Goal: Task Accomplishment & Management: Manage account settings

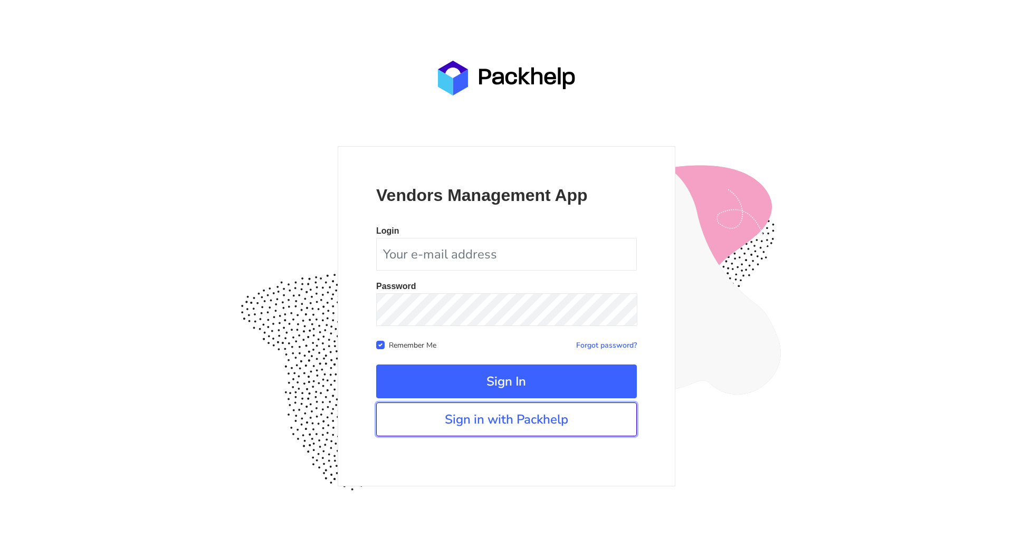
click at [506, 427] on link "Sign in with Packhelp" at bounding box center [506, 420] width 261 height 34
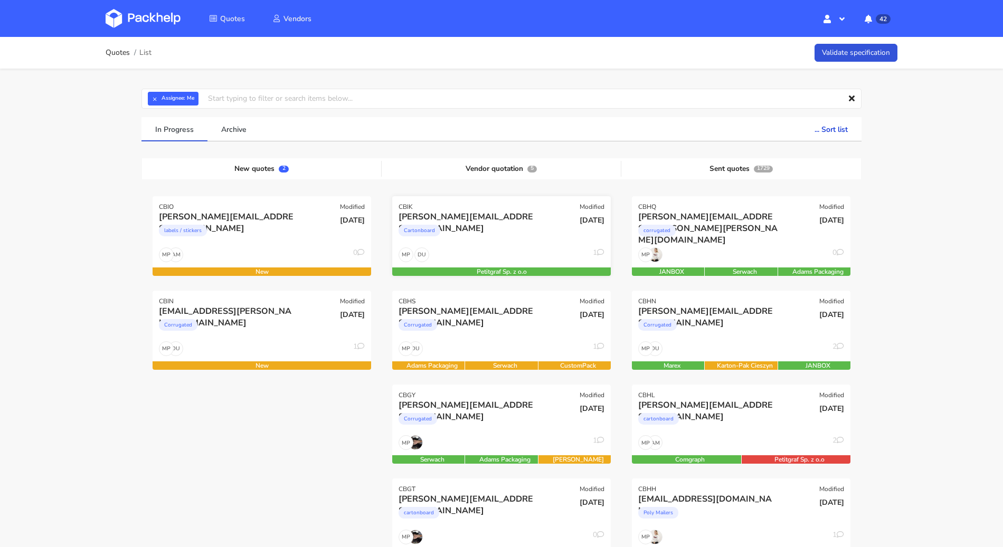
click at [534, 251] on div "DU MP 1" at bounding box center [501, 257] width 218 height 20
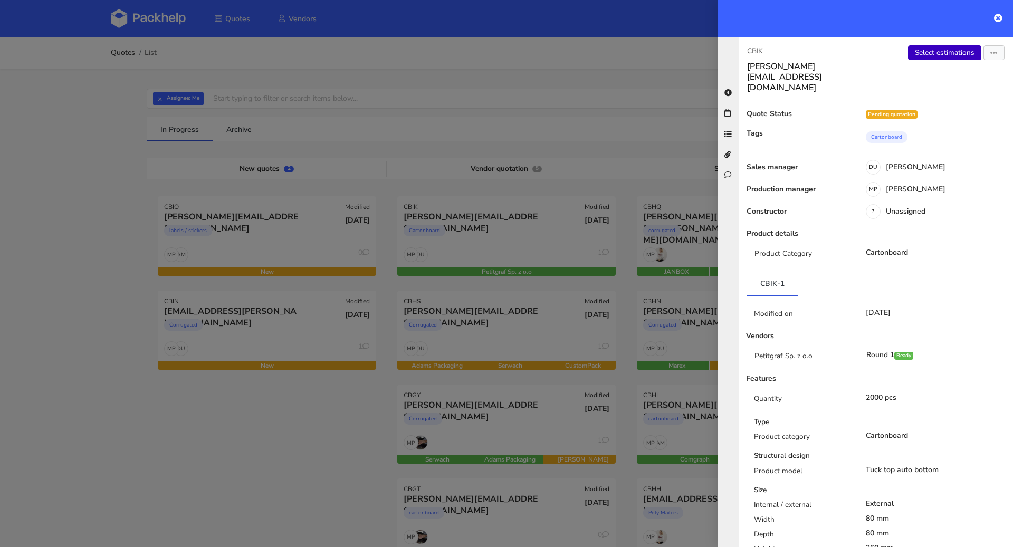
click at [759, 54] on link "Select estimations" at bounding box center [944, 52] width 73 height 15
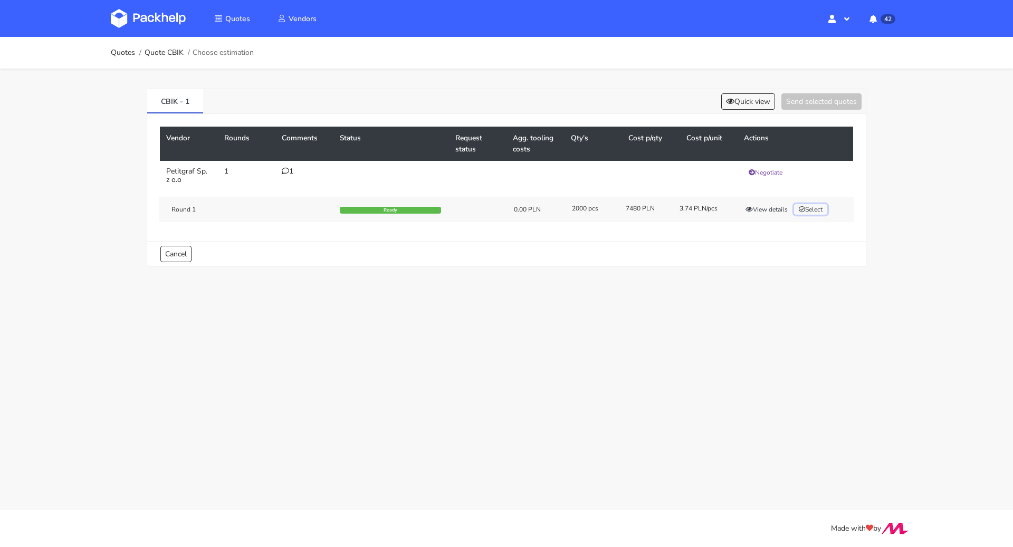
click at [813, 206] on button "Select" at bounding box center [810, 209] width 33 height 11
click at [749, 214] on div "Round 1 Ready 0.00 PLN 2000 pcs 7480 PLN 3.74 PLN/pcs View details Selected" at bounding box center [506, 209] width 695 height 25
click at [766, 205] on button "View details" at bounding box center [767, 209] width 52 height 11
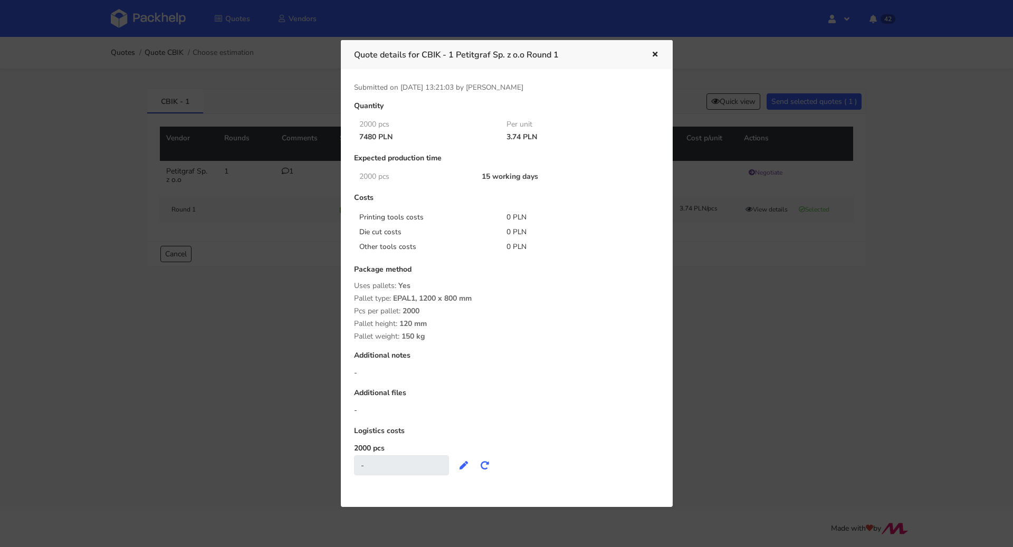
click at [770, 290] on div at bounding box center [506, 273] width 1013 height 547
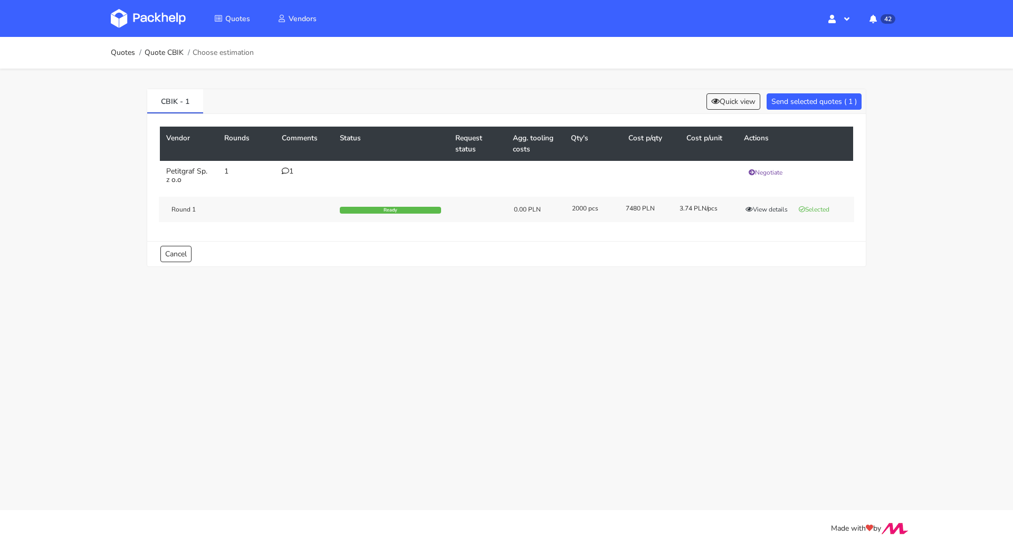
click at [288, 174] on icon at bounding box center [285, 170] width 7 height 7
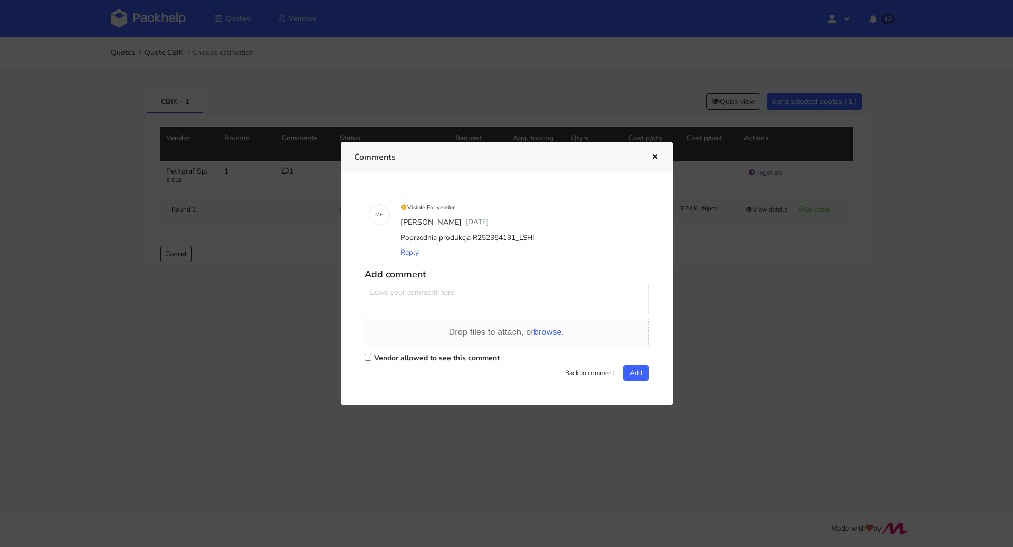
click at [816, 344] on div at bounding box center [506, 273] width 1013 height 547
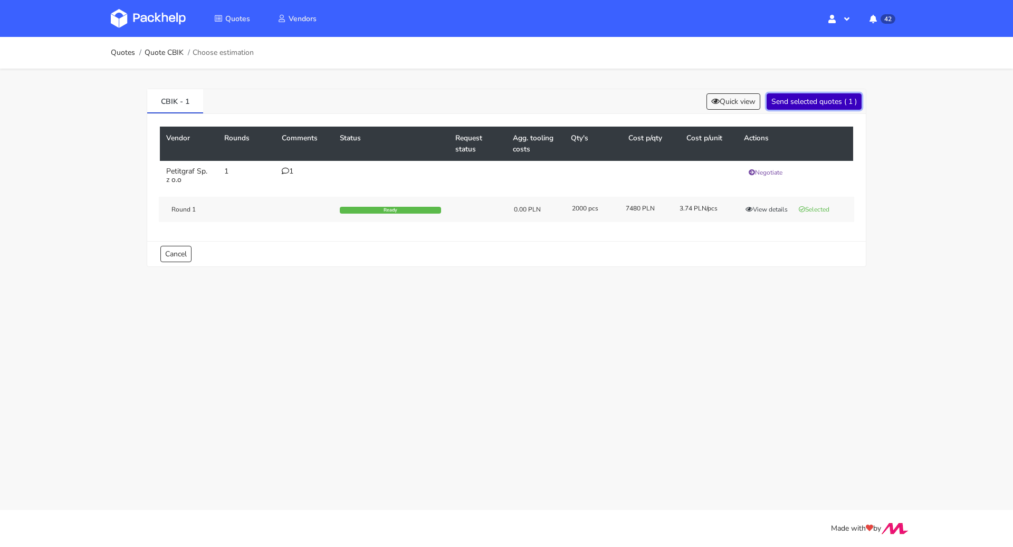
click at [830, 108] on button "Send selected quotes ( 1 )" at bounding box center [814, 101] width 95 height 16
click at [123, 57] on link "Quotes" at bounding box center [123, 53] width 24 height 8
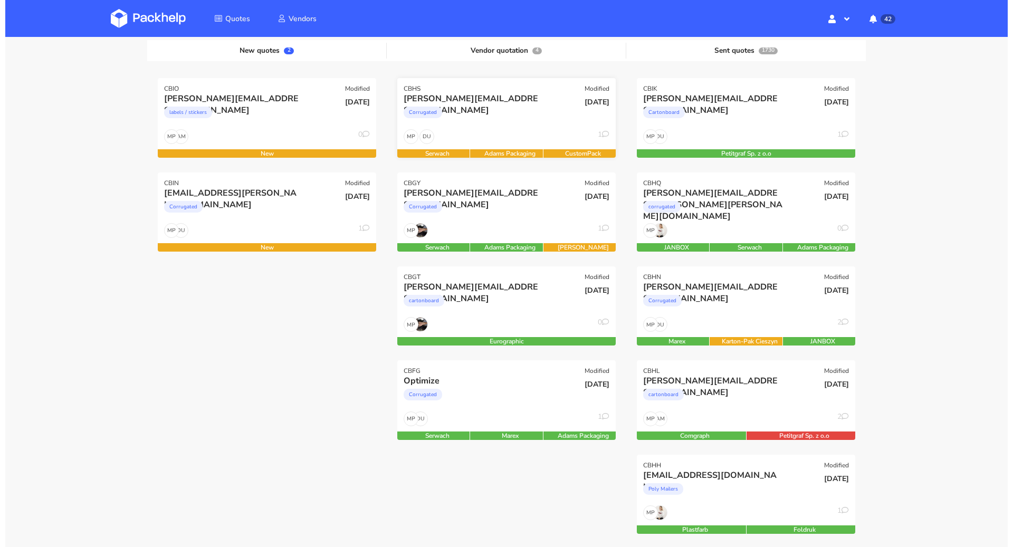
scroll to position [189, 0]
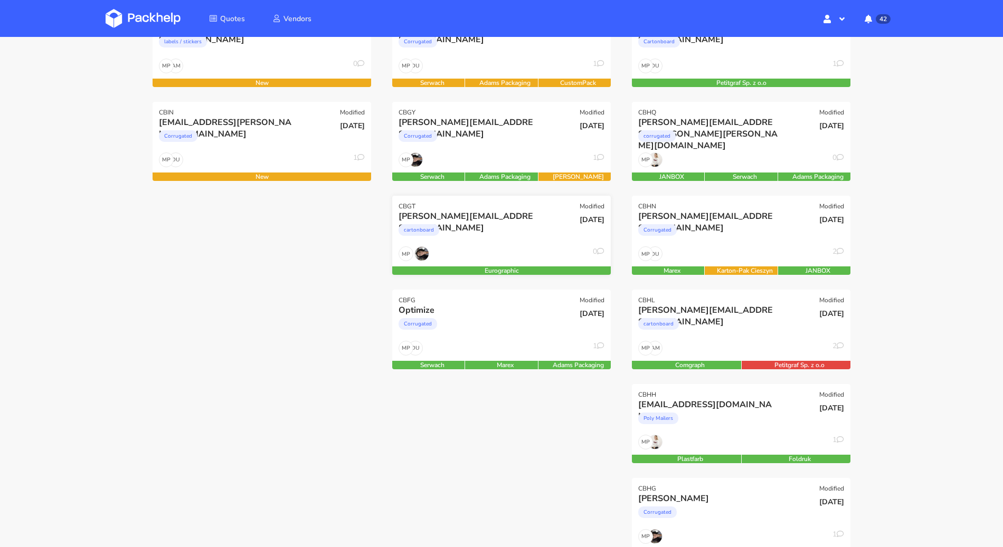
click at [559, 233] on div "[DATE]" at bounding box center [574, 229] width 73 height 36
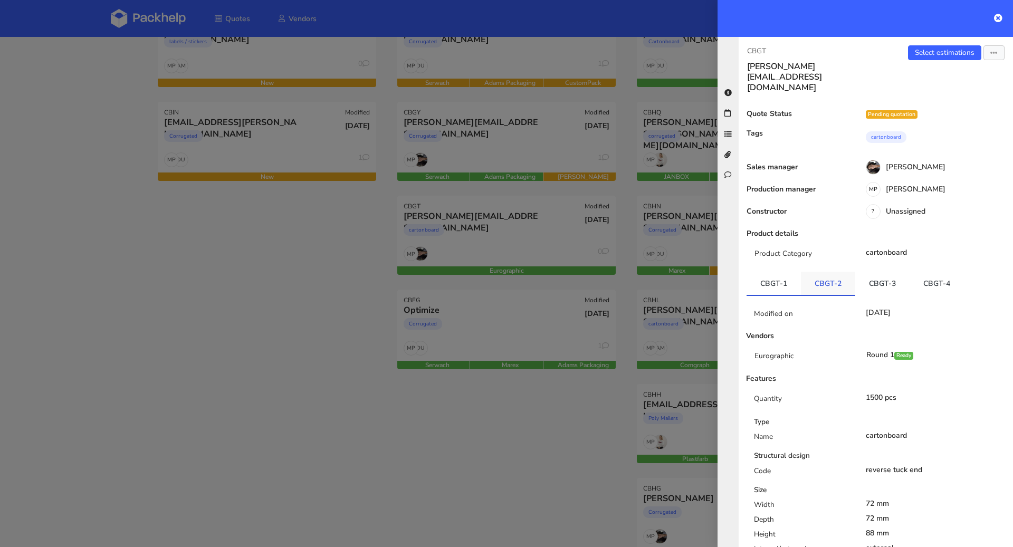
click at [817, 272] on link "CBGT-2" at bounding box center [828, 283] width 54 height 23
click at [865, 272] on link "CBGT-3" at bounding box center [882, 283] width 54 height 23
click at [929, 272] on link "CBGT-4" at bounding box center [937, 283] width 54 height 23
click at [789, 272] on link "CBGT-1" at bounding box center [774, 283] width 54 height 23
click at [937, 52] on link "Select estimations" at bounding box center [944, 52] width 73 height 15
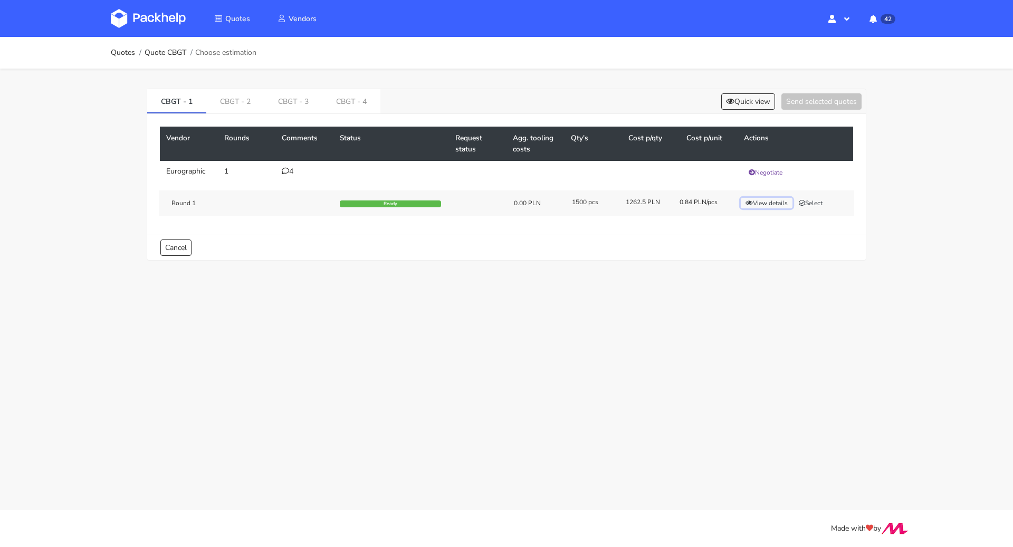
click at [759, 203] on button "View details" at bounding box center [767, 203] width 52 height 11
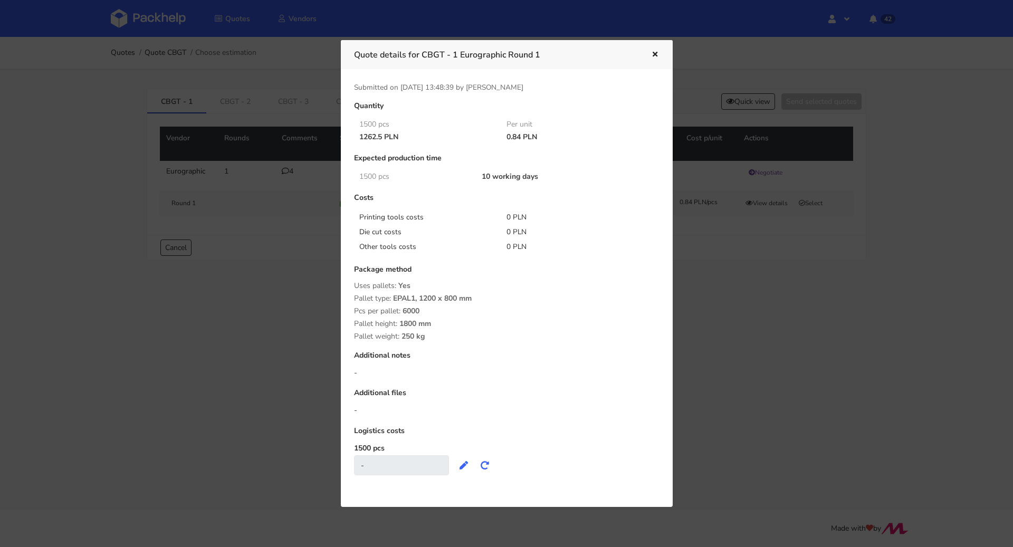
click at [654, 53] on icon "button" at bounding box center [655, 54] width 9 height 7
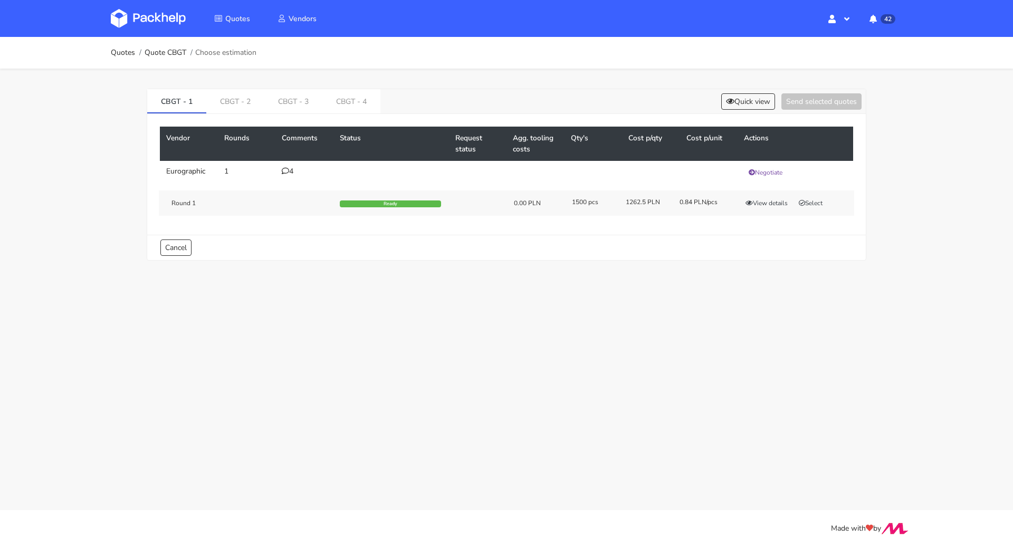
click at [294, 171] on div "4" at bounding box center [304, 171] width 45 height 8
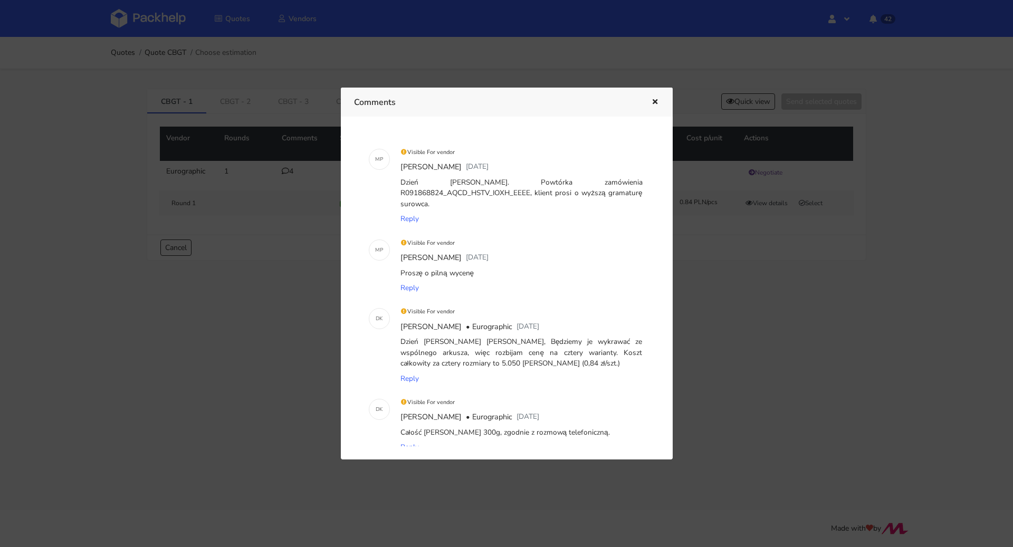
click at [656, 101] on icon "button" at bounding box center [655, 102] width 9 height 7
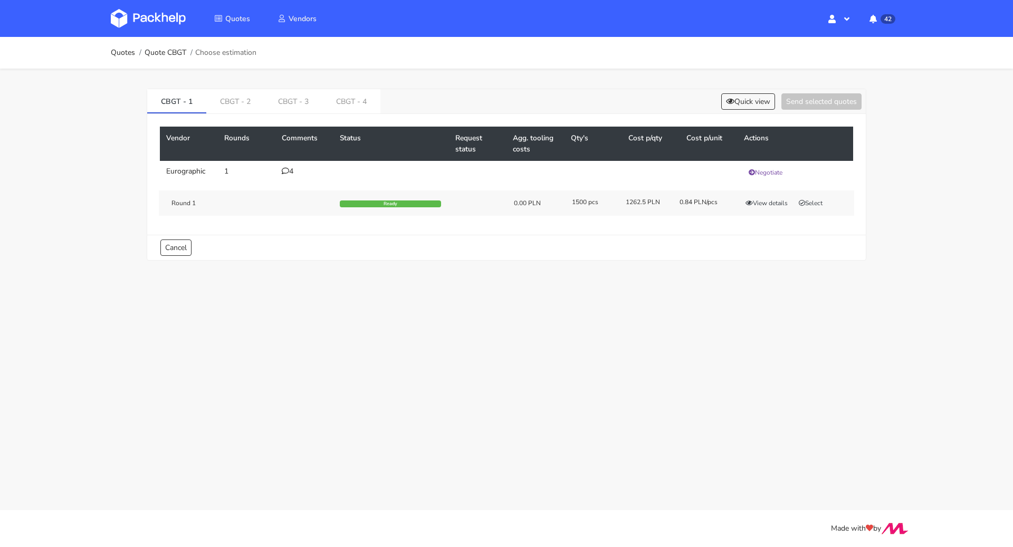
click at [291, 168] on div "4" at bounding box center [304, 171] width 45 height 8
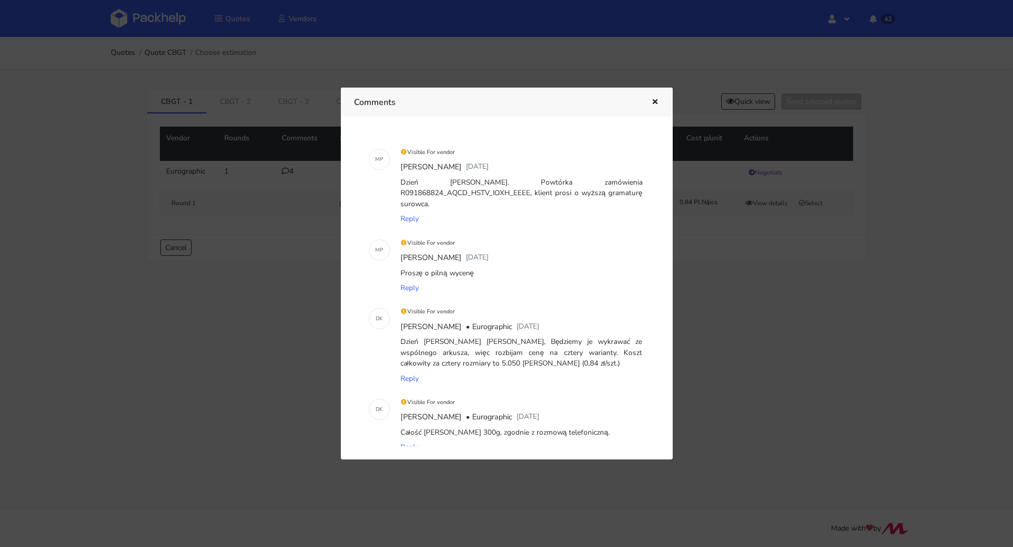
click at [205, 342] on div at bounding box center [506, 273] width 1013 height 547
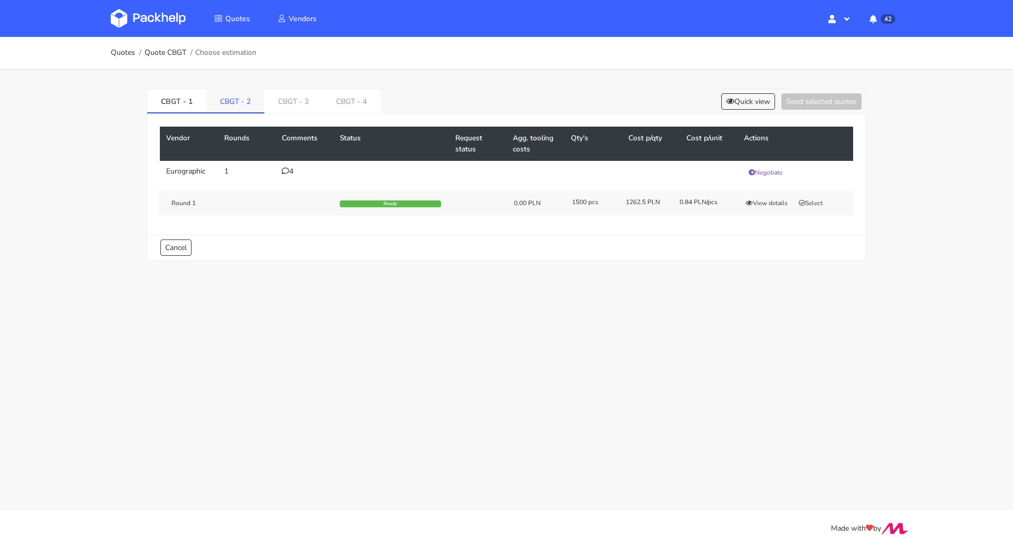
click at [229, 96] on link "CBGT - 2" at bounding box center [235, 100] width 58 height 23
click at [272, 97] on link "CBGT - 3" at bounding box center [294, 100] width 58 height 23
click at [349, 96] on link "CBGT - 4" at bounding box center [354, 100] width 58 height 23
click at [182, 102] on link "CBGT - 1" at bounding box center [176, 100] width 59 height 23
click at [803, 202] on icon "button" at bounding box center [802, 203] width 6 height 6
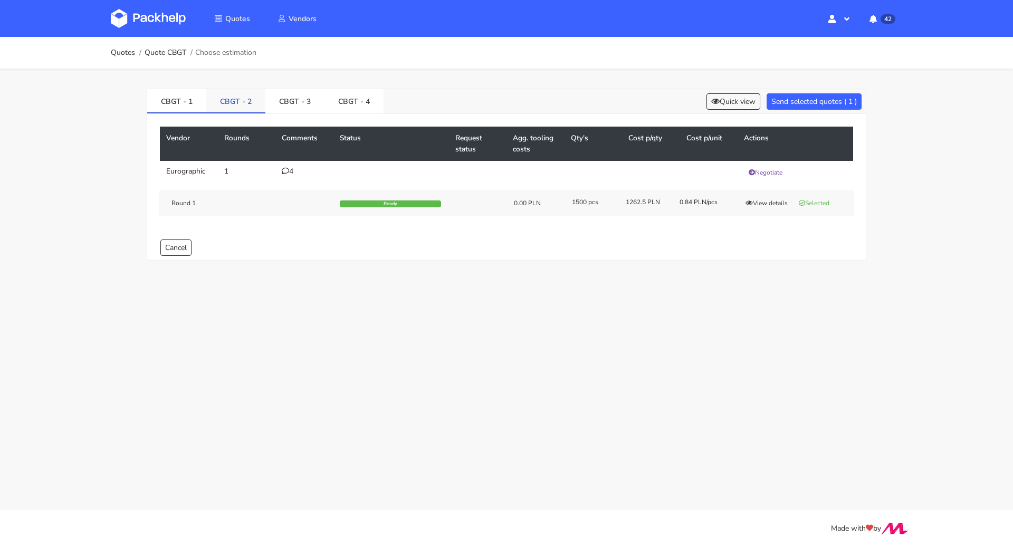
click at [231, 106] on link "CBGT - 2" at bounding box center [235, 100] width 59 height 23
click at [808, 203] on button "Select" at bounding box center [810, 203] width 33 height 11
click at [304, 92] on link "CBGT - 3" at bounding box center [294, 100] width 59 height 23
click at [817, 200] on button "Select" at bounding box center [810, 203] width 33 height 11
click at [359, 98] on link "CBGT - 4" at bounding box center [354, 100] width 59 height 23
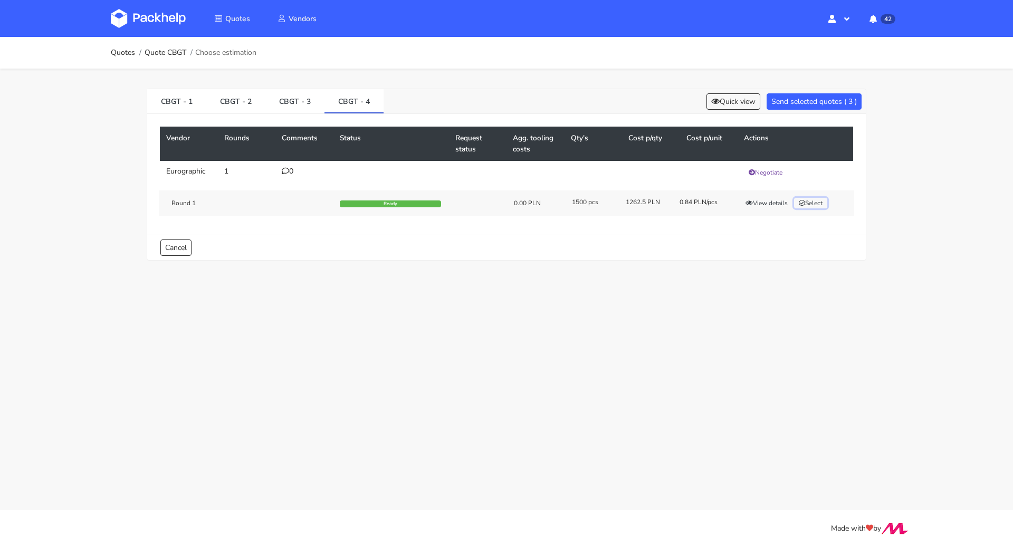
click at [811, 206] on button "Select" at bounding box center [810, 203] width 33 height 11
click at [183, 106] on link "CBGT - 1" at bounding box center [176, 100] width 59 height 23
click at [279, 165] on td "4" at bounding box center [304, 172] width 58 height 23
click at [282, 167] on icon at bounding box center [285, 170] width 7 height 7
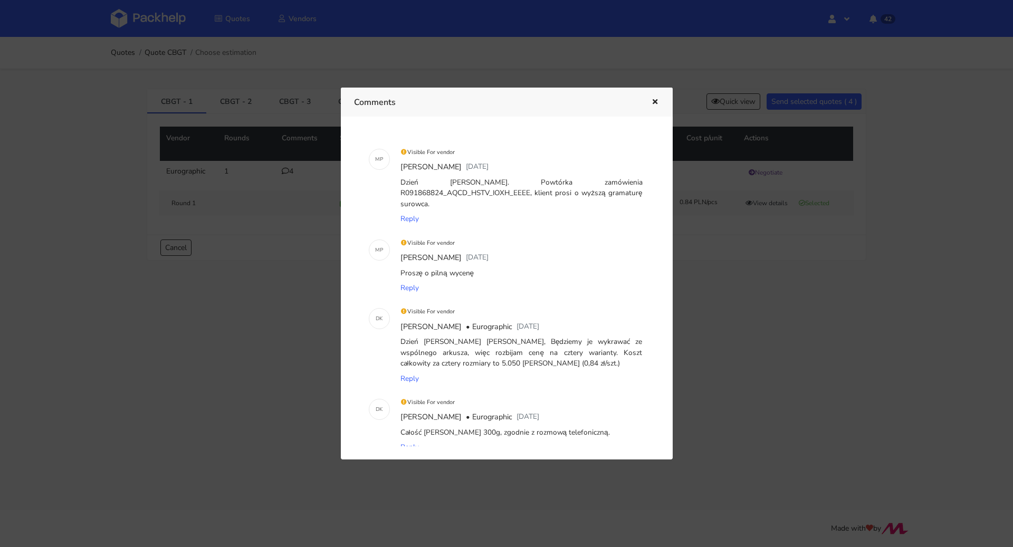
scroll to position [97, 0]
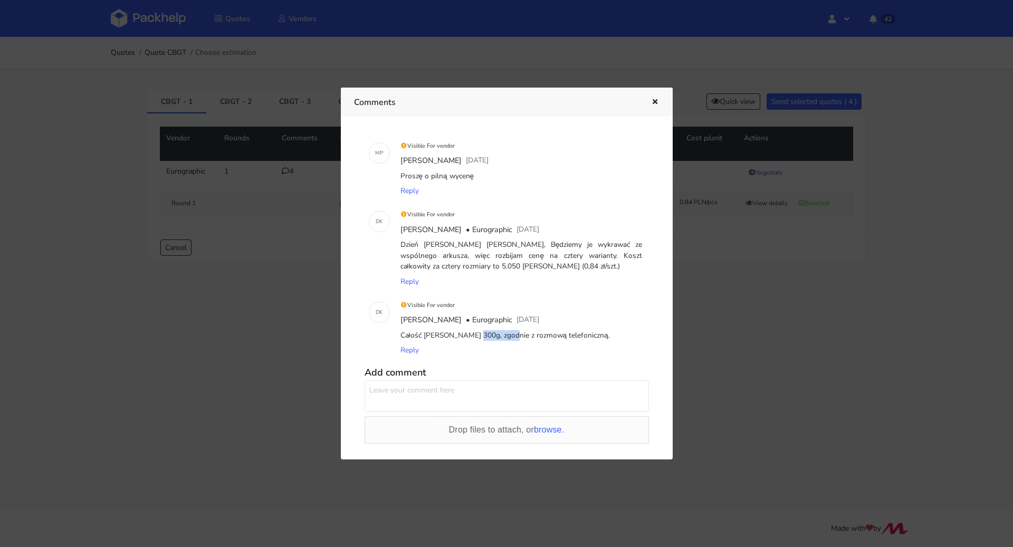
drag, startPoint x: 433, startPoint y: 335, endPoint x: 466, endPoint y: 336, distance: 33.3
click at [466, 336] on div "Całość na Kraft 300g, zgodnie z rozmową telefoniczną." at bounding box center [521, 335] width 246 height 15
copy div "Kraft 300g"
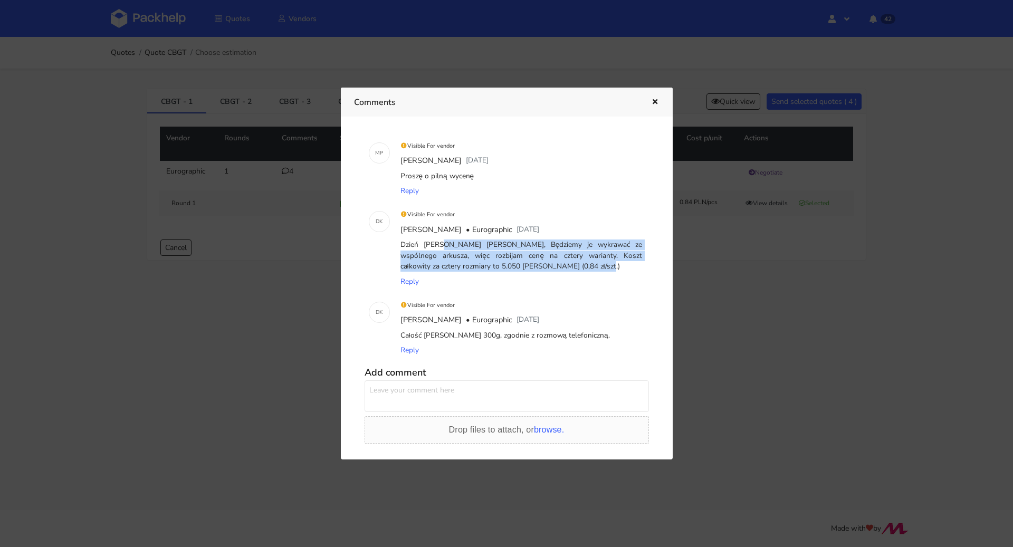
drag, startPoint x: 401, startPoint y: 245, endPoint x: 506, endPoint y: 266, distance: 107.1
click at [506, 266] on div "Dzień dobry Panie Michale, Będziemy je wykrawać ze wspólnego arkusza, więc rozb…" at bounding box center [521, 255] width 246 height 36
copy div "Dzień dobry Panie Michale, Będziemy je wykrawać ze wspólnego arkusza, więc rozb…"
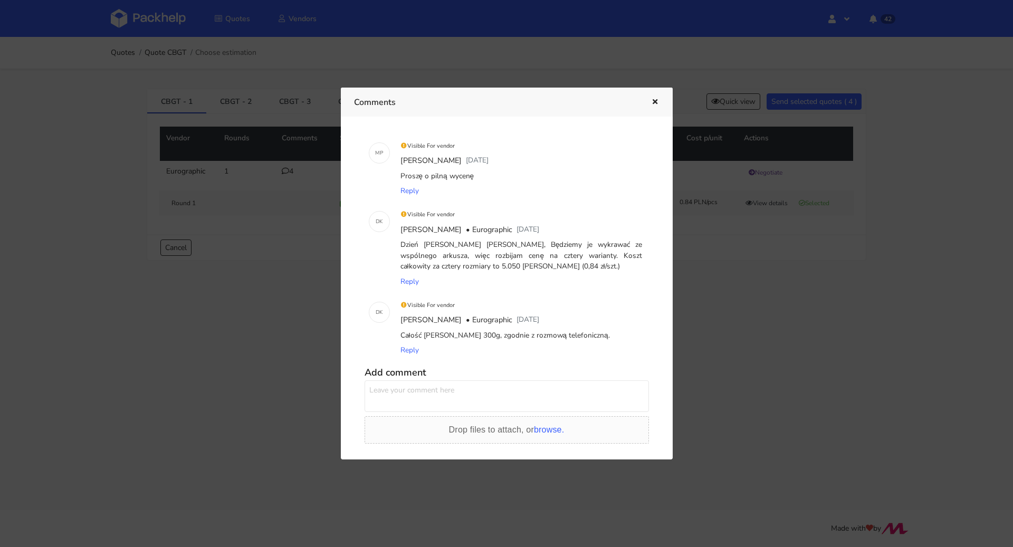
click at [179, 72] on div at bounding box center [506, 273] width 1013 height 547
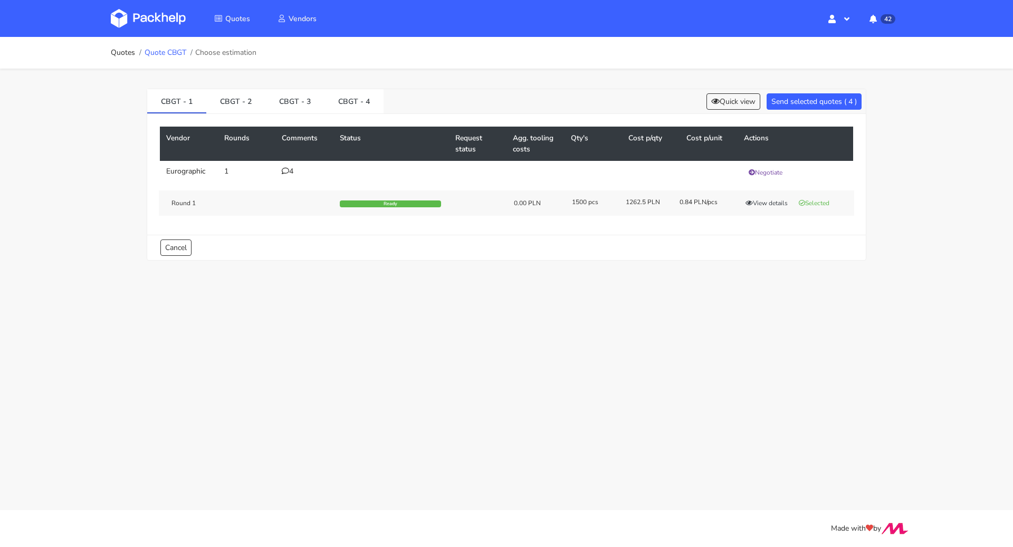
click at [163, 52] on link "Quote CBGT" at bounding box center [166, 53] width 42 height 8
click at [824, 107] on button "Send selected quotes ( 4 )" at bounding box center [814, 101] width 95 height 16
click at [120, 53] on link "Quotes" at bounding box center [123, 53] width 24 height 8
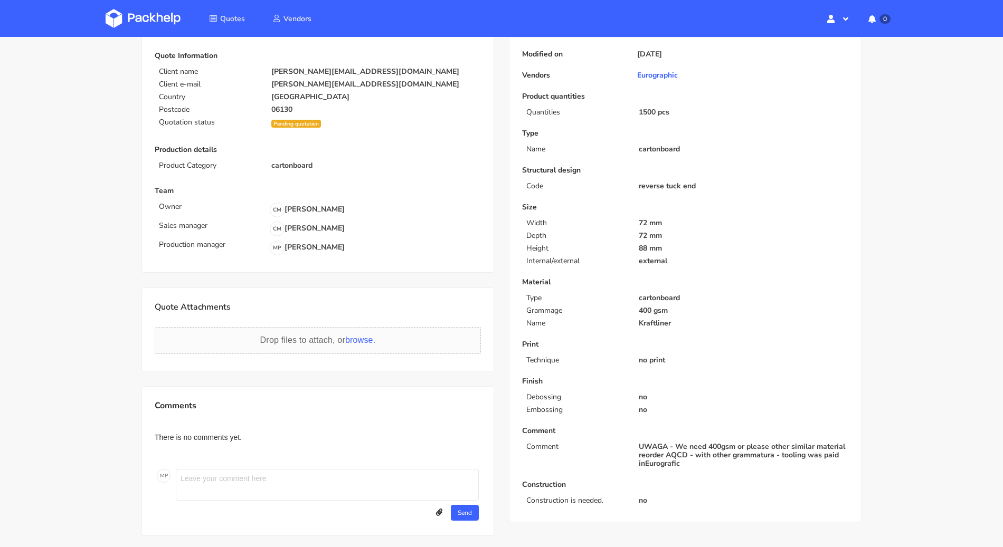
scroll to position [116, 0]
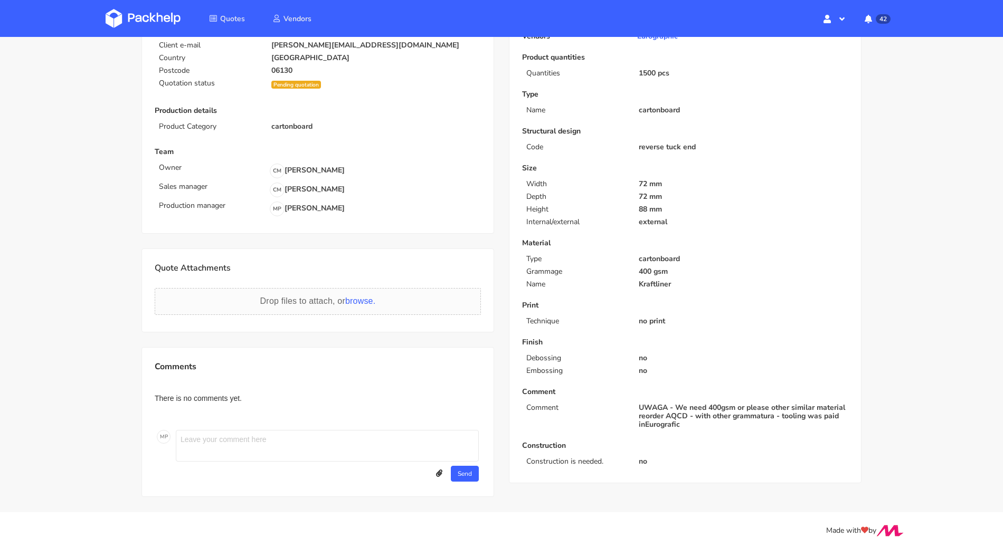
click at [243, 430] on textarea at bounding box center [327, 446] width 303 height 32
paste textarea "Dzień [PERSON_NAME] [PERSON_NAME], Będziemy je wykrawać ze wspólnego arkusza, w…"
type textarea "Dzień [PERSON_NAME] [PERSON_NAME], Będziemy je wykrawać ze wspólnego arkusza, w…"
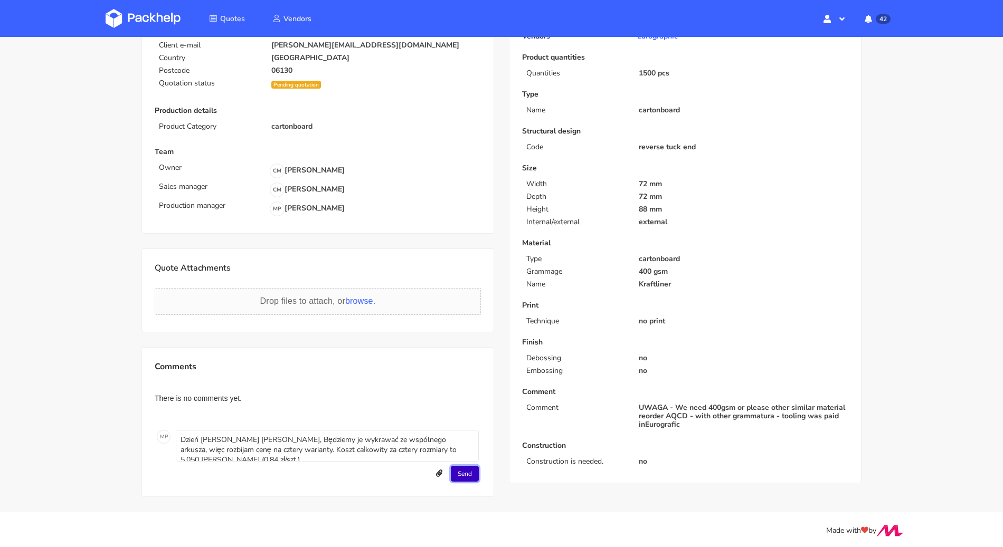
click at [464, 471] on button "Send" at bounding box center [465, 474] width 28 height 16
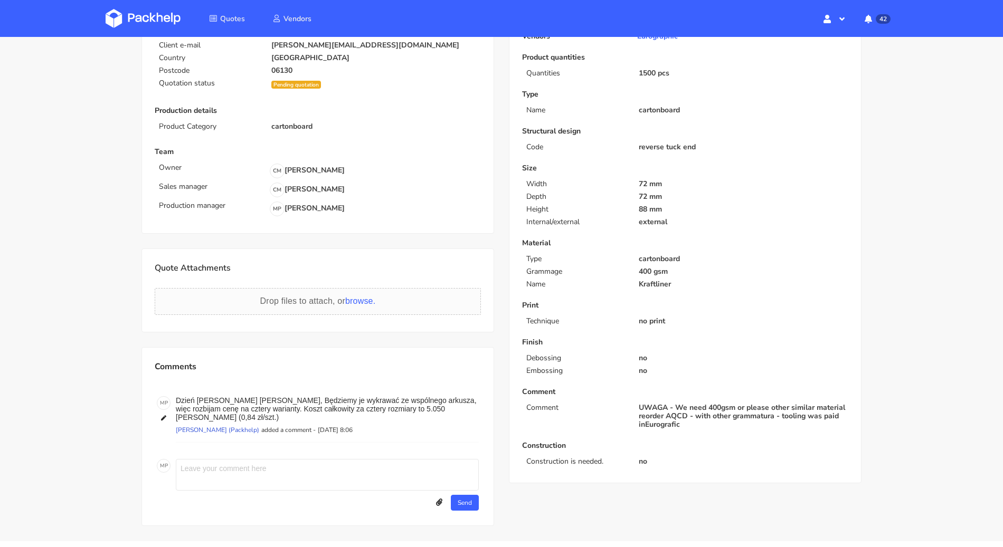
click at [247, 459] on textarea at bounding box center [327, 475] width 303 height 32
type textarea "All on Kraft 300g, its the max grammage for craft vendor can offer"
click at [467, 491] on div "Send" at bounding box center [327, 501] width 303 height 20
click at [466, 495] on button "Send" at bounding box center [465, 503] width 28 height 16
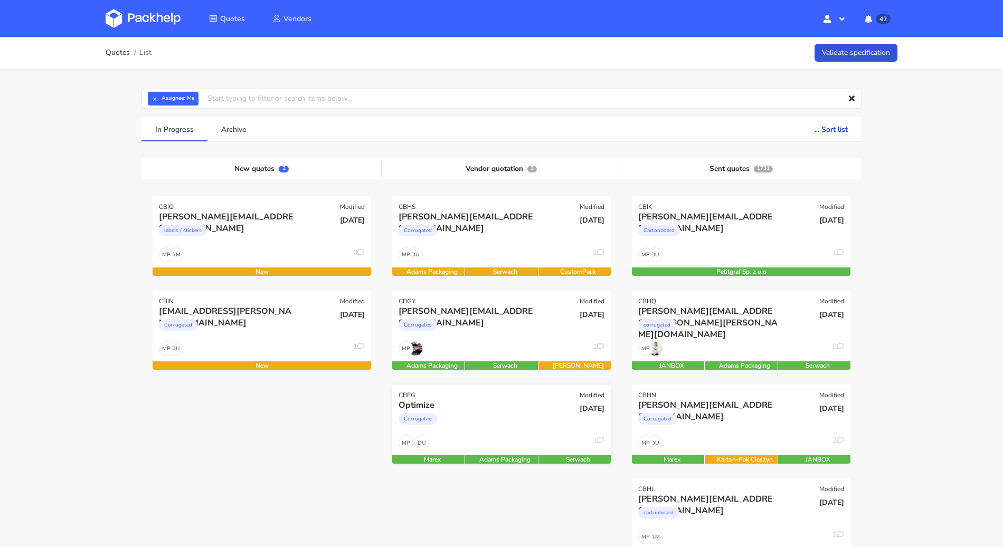
click at [506, 418] on div "Corrugated" at bounding box center [468, 421] width 140 height 21
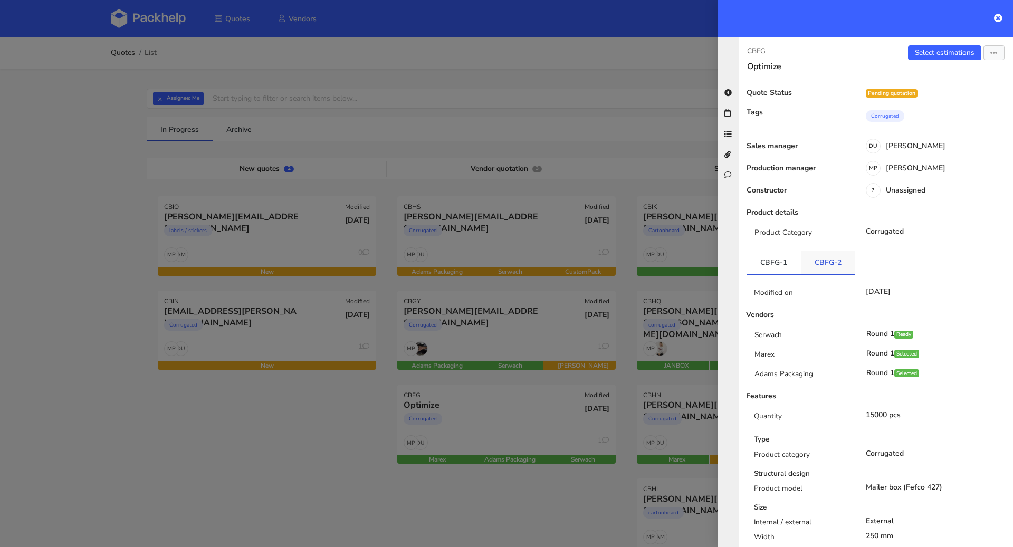
click at [816, 271] on link "CBFG-2" at bounding box center [828, 262] width 54 height 23
click at [769, 269] on link "CBFG-1" at bounding box center [774, 262] width 54 height 23
click at [827, 267] on link "CBFG-2" at bounding box center [828, 262] width 54 height 23
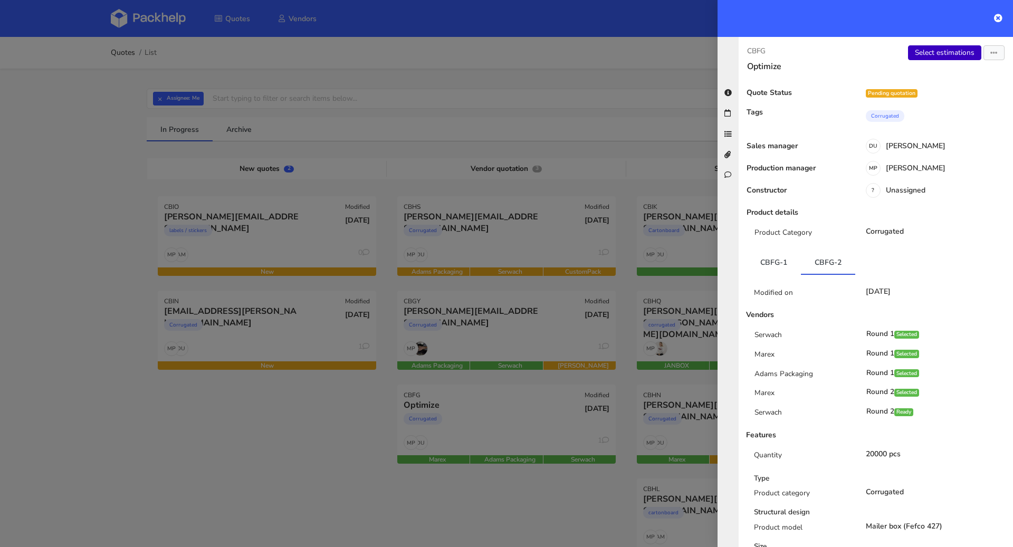
click at [938, 49] on link "Select estimations" at bounding box center [944, 52] width 73 height 15
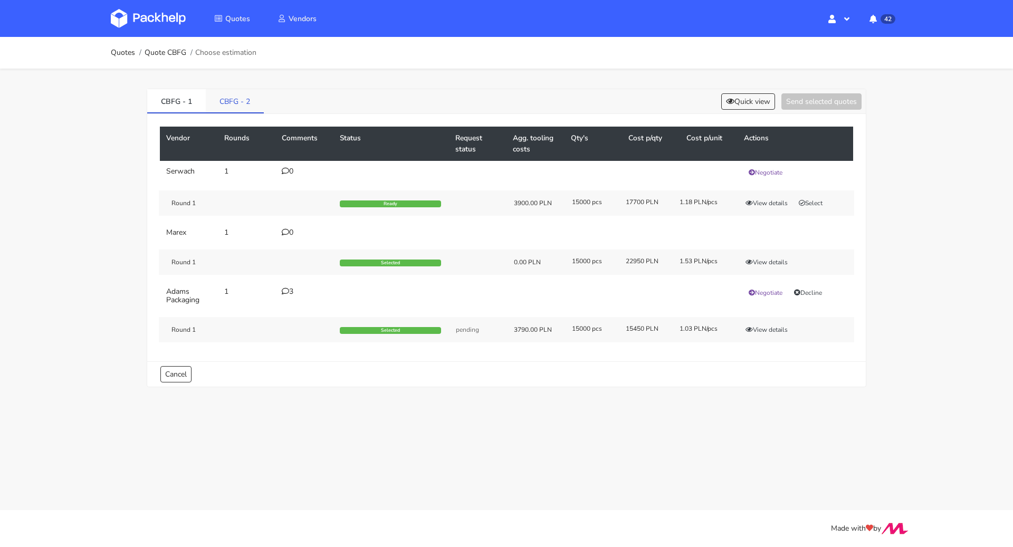
click at [207, 92] on link "CBFG - 2" at bounding box center [235, 100] width 58 height 23
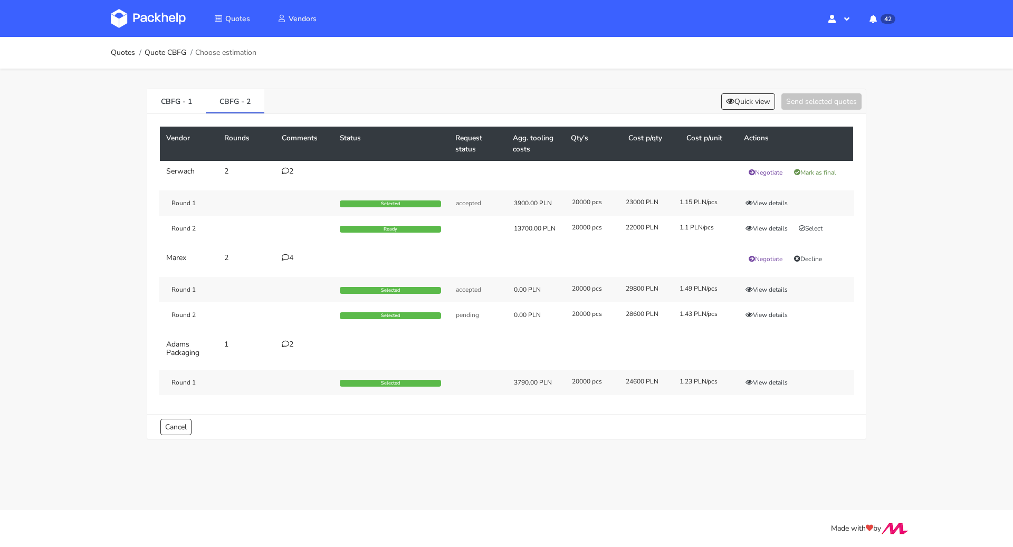
click at [288, 167] on icon at bounding box center [285, 170] width 7 height 7
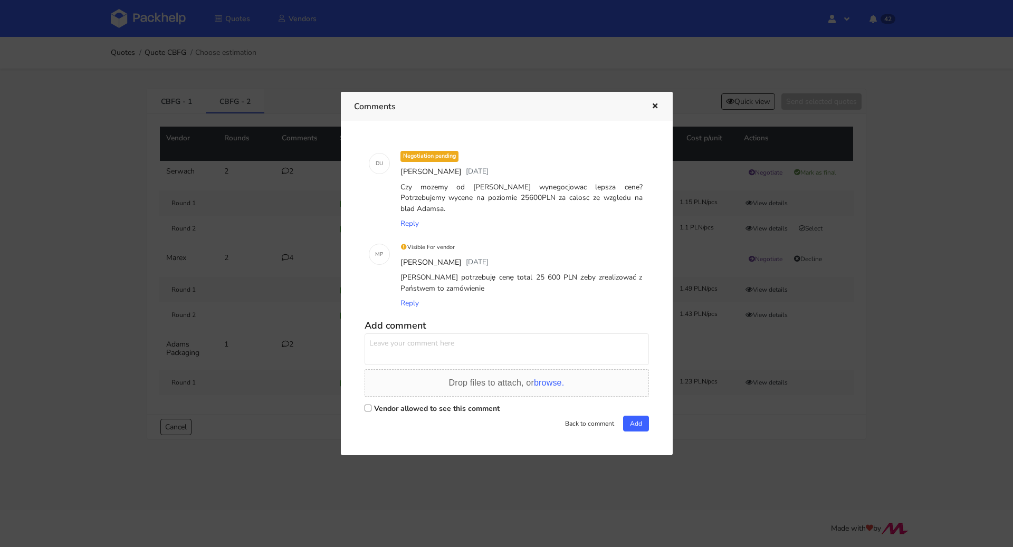
click at [661, 111] on div "Comments" at bounding box center [507, 106] width 332 height 29
click at [656, 110] on icon "button" at bounding box center [655, 106] width 9 height 7
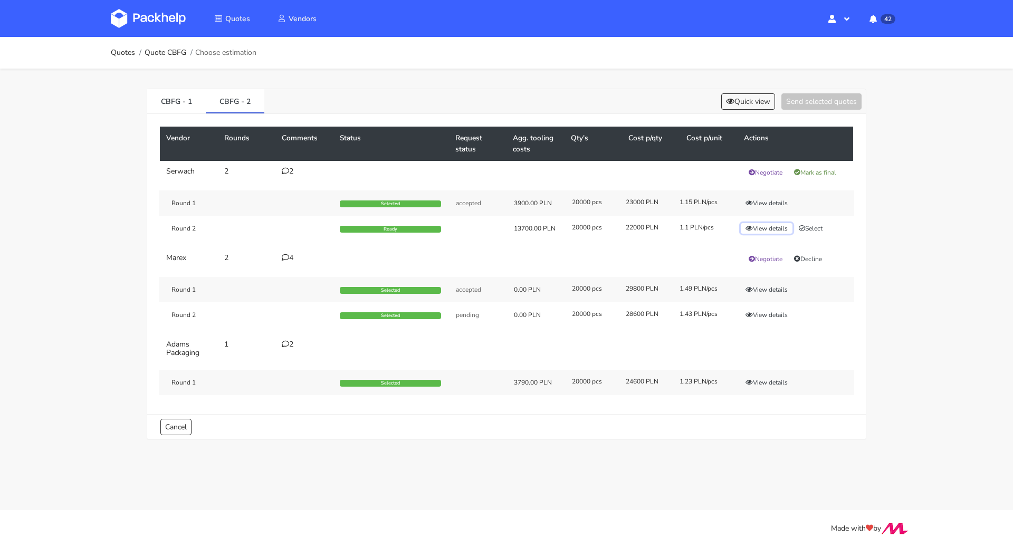
click at [753, 227] on button "View details" at bounding box center [767, 228] width 52 height 11
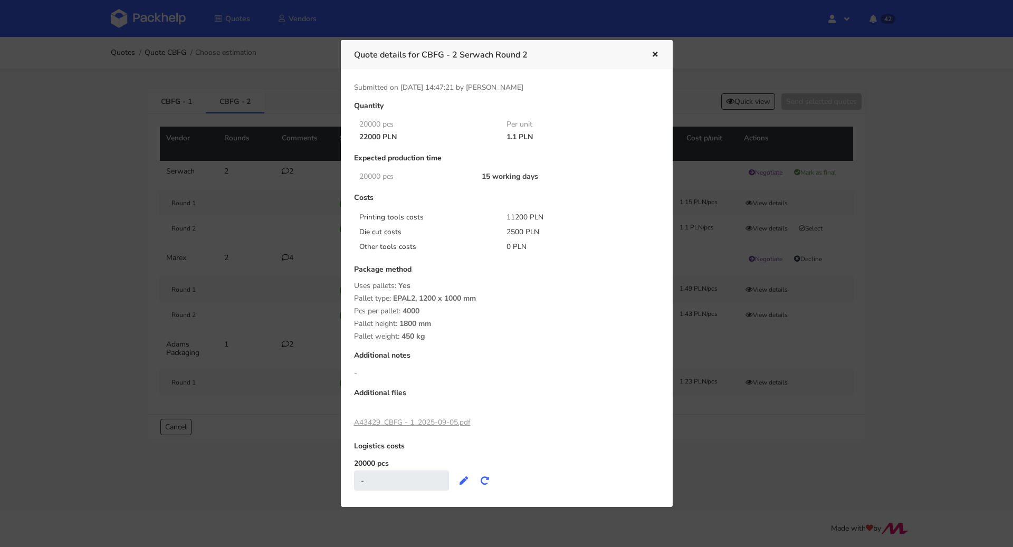
click at [657, 54] on icon "button" at bounding box center [655, 54] width 9 height 7
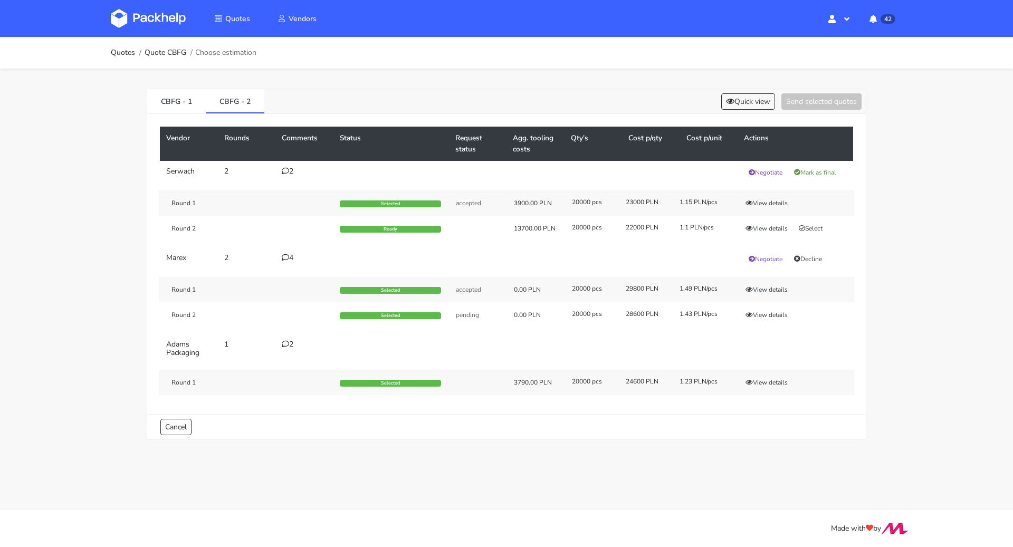
click at [287, 171] on icon at bounding box center [285, 170] width 7 height 7
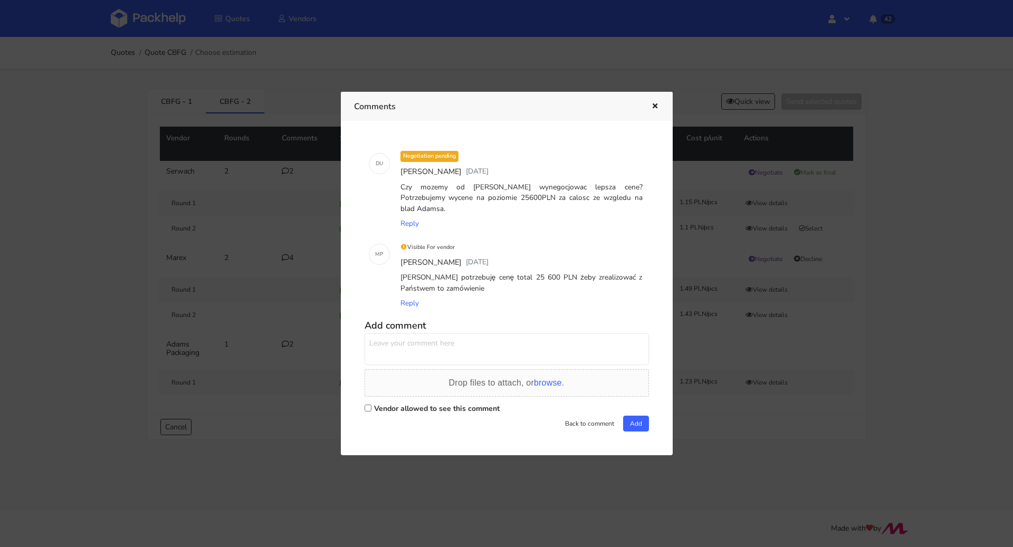
click at [390, 404] on label "Vendor allowed to see this comment" at bounding box center [437, 409] width 126 height 10
click at [371, 405] on input "Vendor allowed to see this comment" at bounding box center [368, 408] width 7 height 7
checkbox input "true"
click at [453, 363] on div "Add comment Drop files to attach, or browse. Vendor allowed to see this comment…" at bounding box center [507, 374] width 284 height 116
click at [484, 348] on textarea at bounding box center [507, 349] width 284 height 32
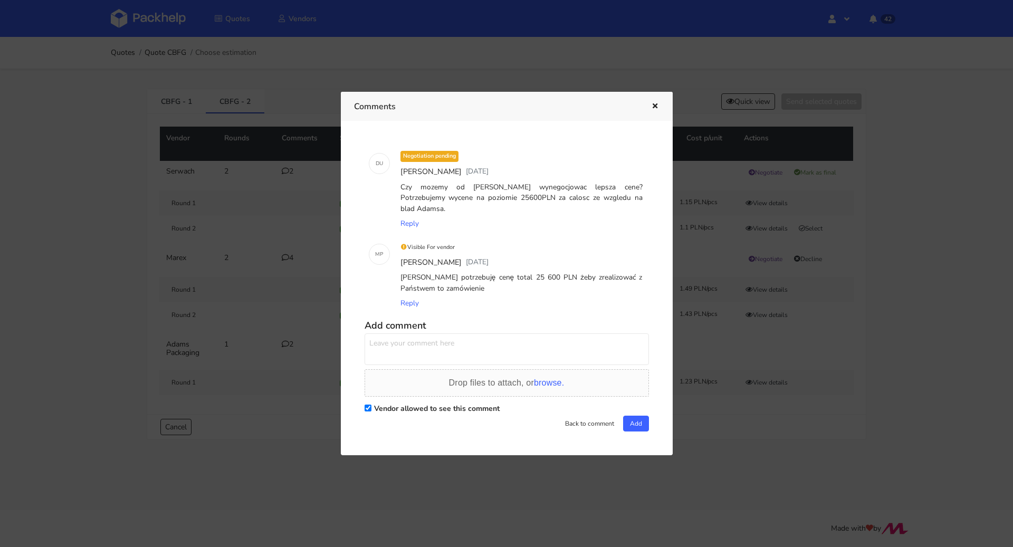
click at [654, 110] on icon "button" at bounding box center [655, 106] width 9 height 7
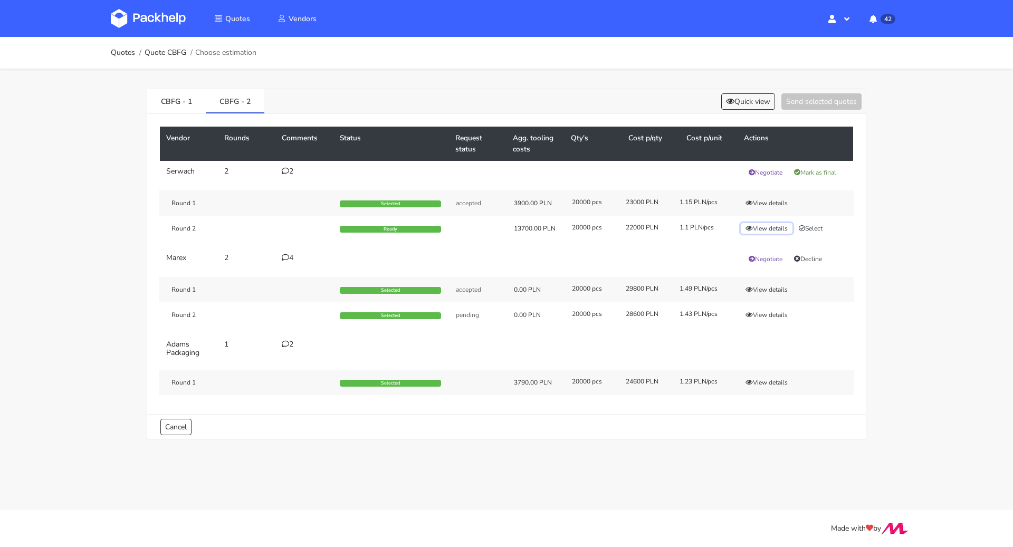
click at [774, 227] on button "View details" at bounding box center [767, 228] width 52 height 11
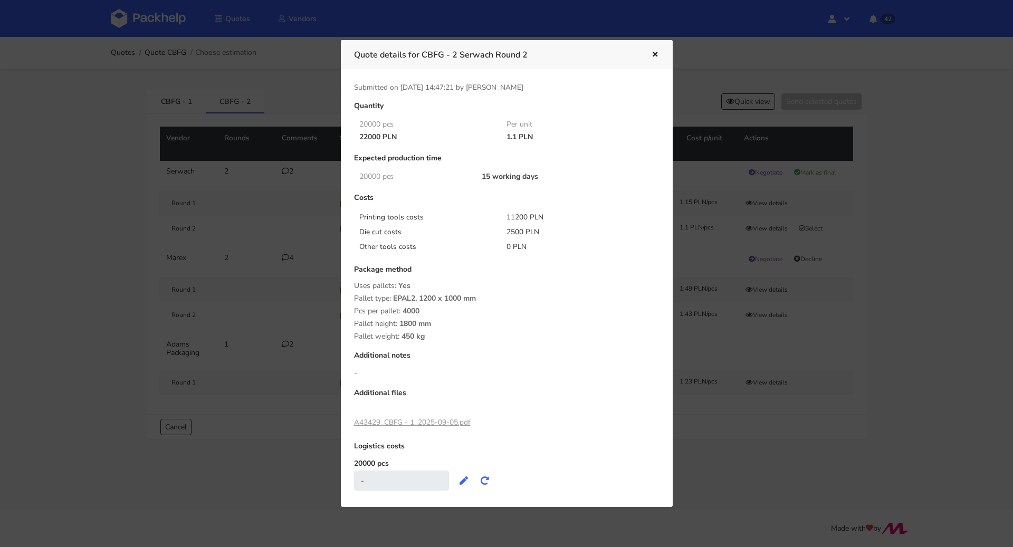
click at [656, 51] on icon "button" at bounding box center [655, 54] width 9 height 7
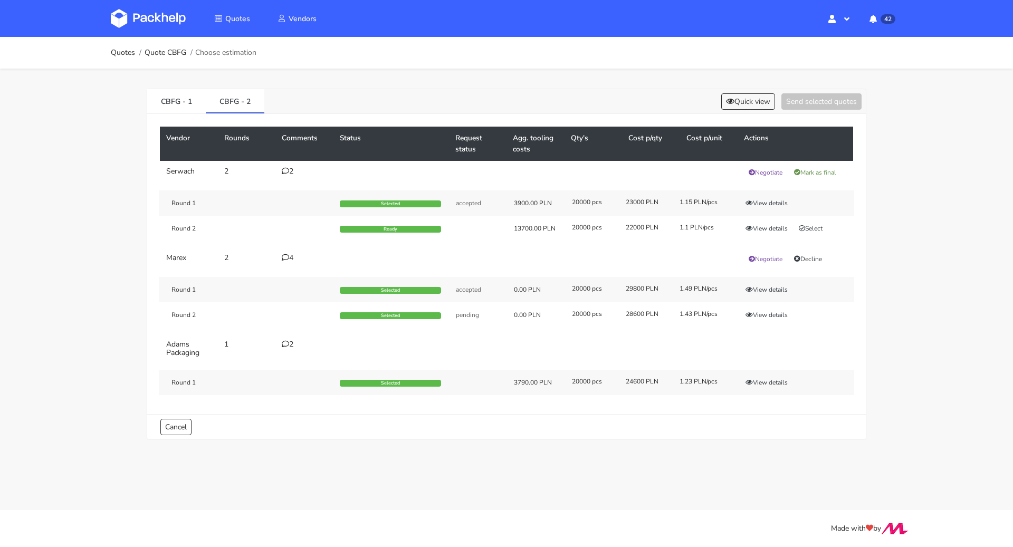
click at [282, 168] on icon at bounding box center [285, 170] width 7 height 7
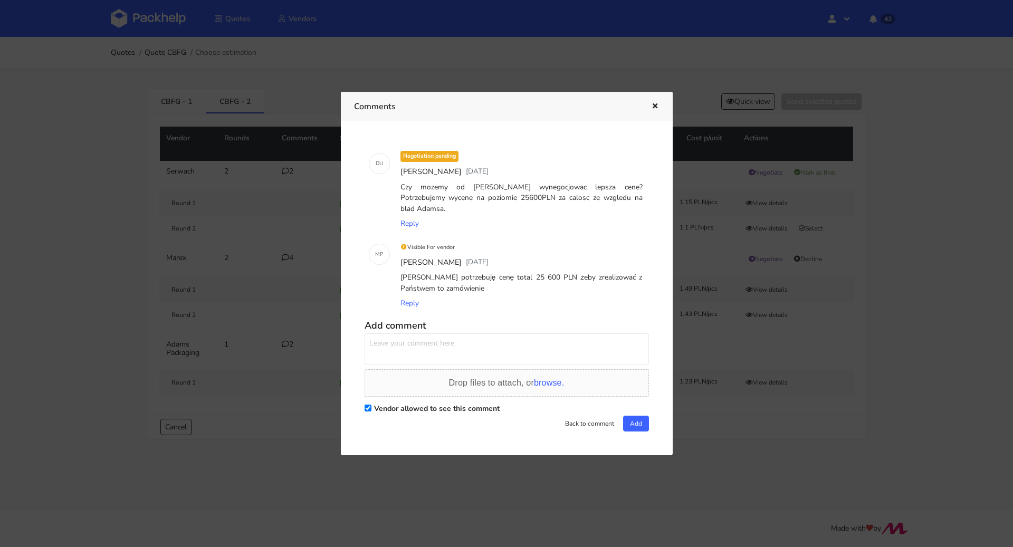
click at [418, 354] on textarea at bounding box center [507, 349] width 284 height 32
click at [651, 110] on icon "button" at bounding box center [655, 106] width 9 height 7
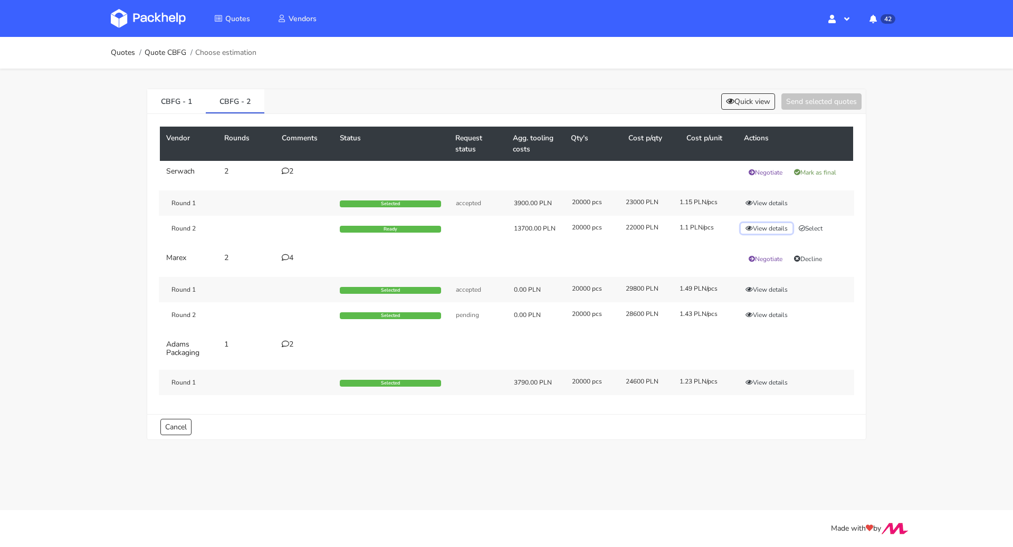
click at [765, 226] on button "View details" at bounding box center [767, 228] width 52 height 11
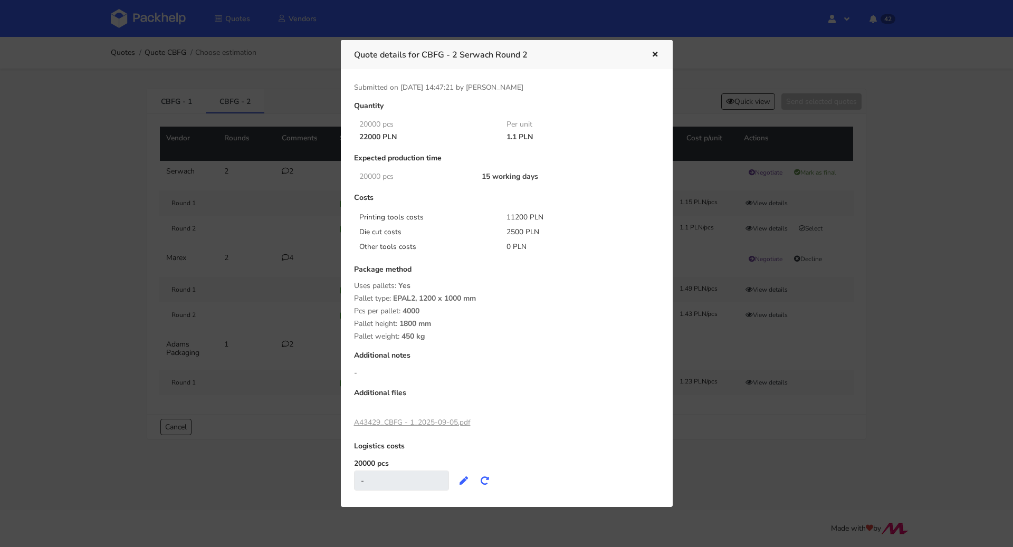
click at [658, 55] on icon "button" at bounding box center [655, 54] width 9 height 7
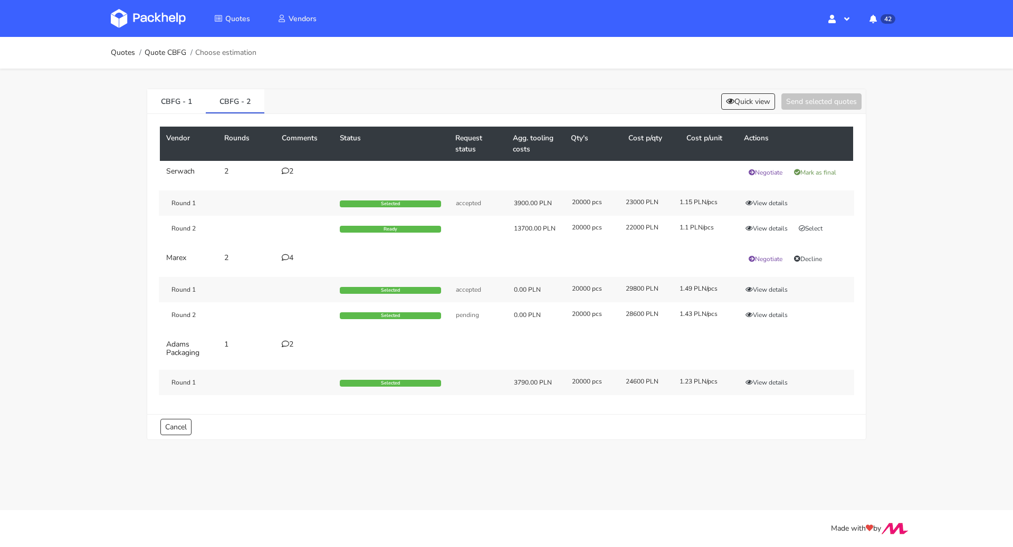
click at [284, 168] on icon at bounding box center [285, 170] width 7 height 7
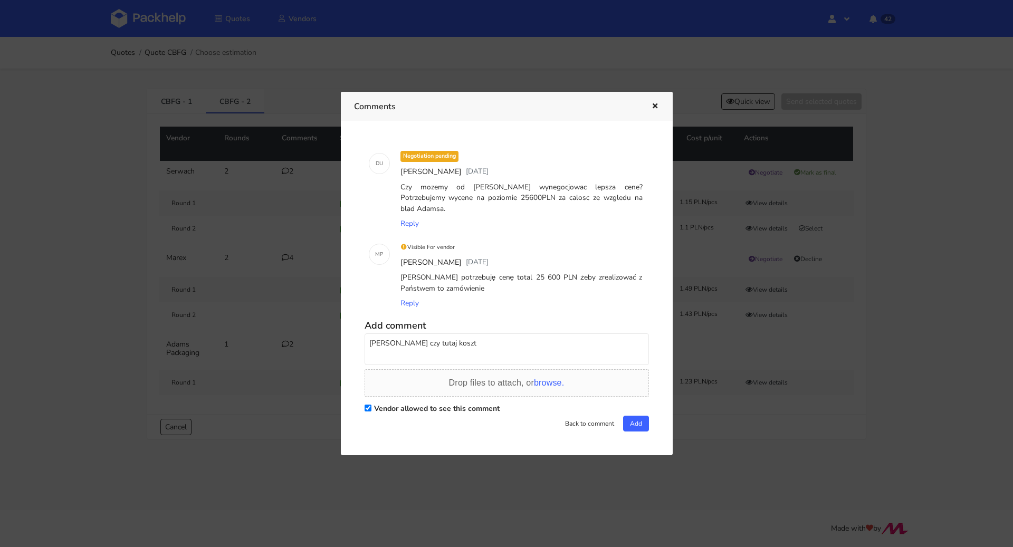
click at [481, 343] on textarea "[PERSON_NAME] czy tutaj koszt" at bounding box center [507, 349] width 284 height 32
drag, startPoint x: 528, startPoint y: 269, endPoint x: 570, endPoint y: 274, distance: 43.1
click at [570, 274] on div "[PERSON_NAME] potrzebuję cenę total 25 600 PLN żeby zrealizować z Państwem to z…" at bounding box center [521, 283] width 246 height 26
copy div "25 600 PLN"
click at [417, 346] on textarea "[PERSON_NAME] czy tutaj koszt narzędzi powinien być 1200 PLN? Czy damy radę cał…" at bounding box center [507, 349] width 284 height 32
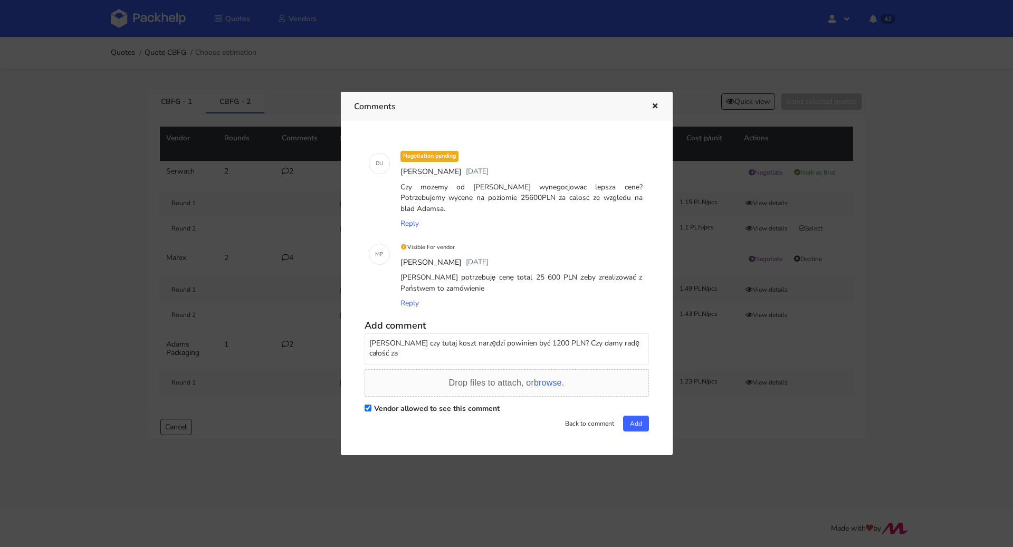
paste textarea "25 600 PLN"
click at [412, 348] on textarea "[PERSON_NAME] czy tutaj koszt narzędzi powinien być 1200 PLN? Czy damy radę cał…" at bounding box center [507, 349] width 284 height 32
type textarea "[PERSON_NAME] czy tutaj koszt narzędzi powinien być 1200 PLN? Czy damy radę cał…"
click at [635, 416] on button "Add" at bounding box center [636, 424] width 26 height 16
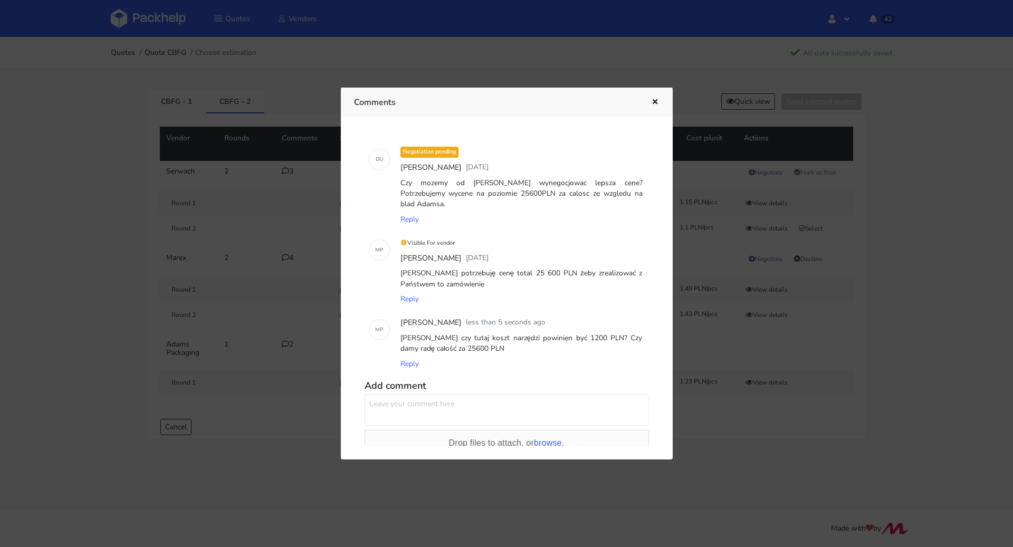
click at [656, 103] on icon "button" at bounding box center [655, 102] width 9 height 7
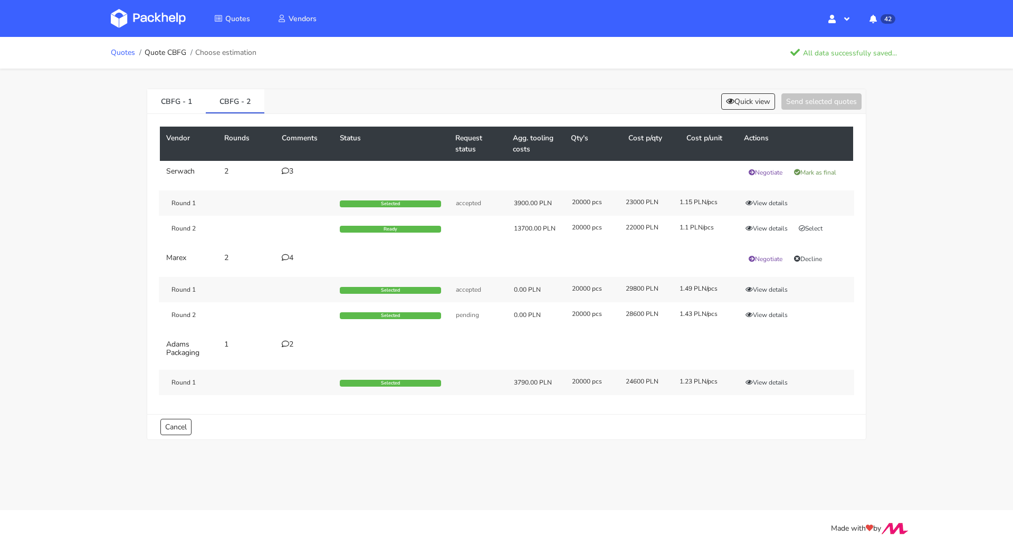
click at [125, 49] on link "Quotes" at bounding box center [123, 53] width 24 height 8
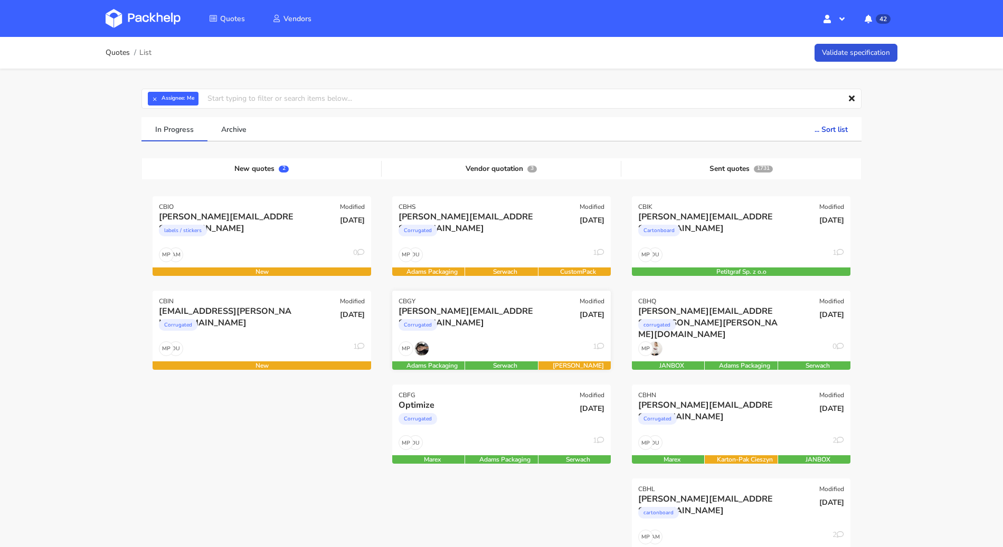
click at [539, 307] on div "[DATE]" at bounding box center [574, 324] width 73 height 36
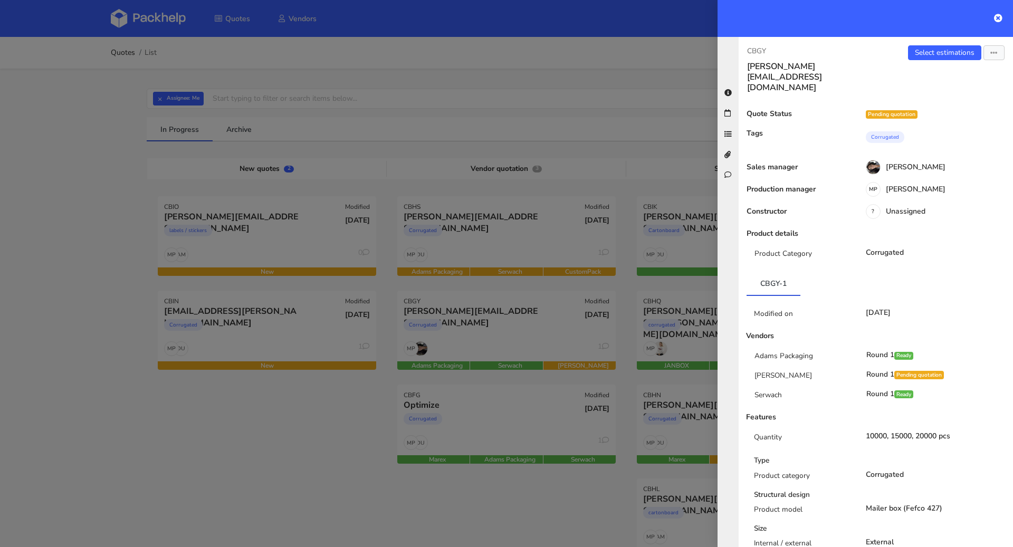
click at [189, 411] on div at bounding box center [506, 273] width 1013 height 547
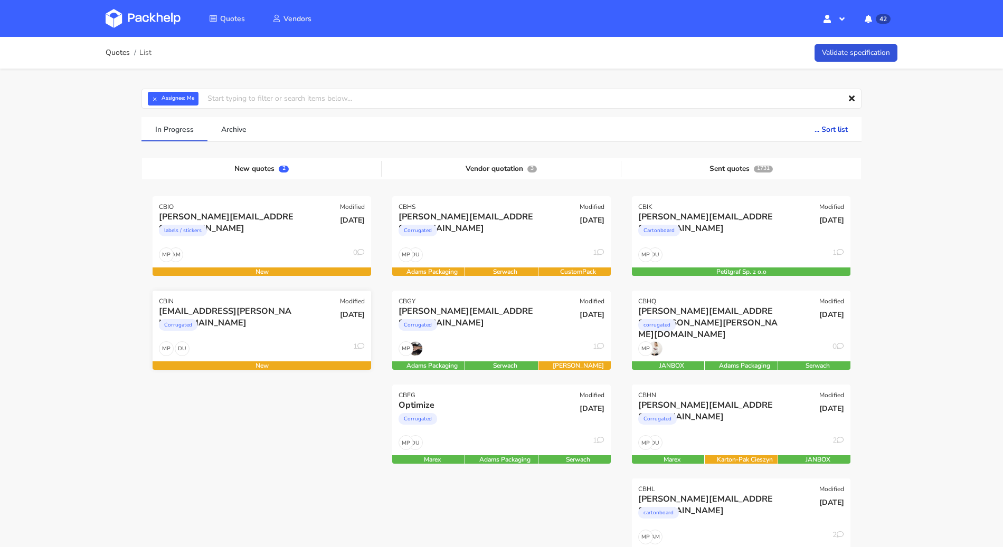
click at [260, 327] on div "Corrugated" at bounding box center [229, 327] width 140 height 21
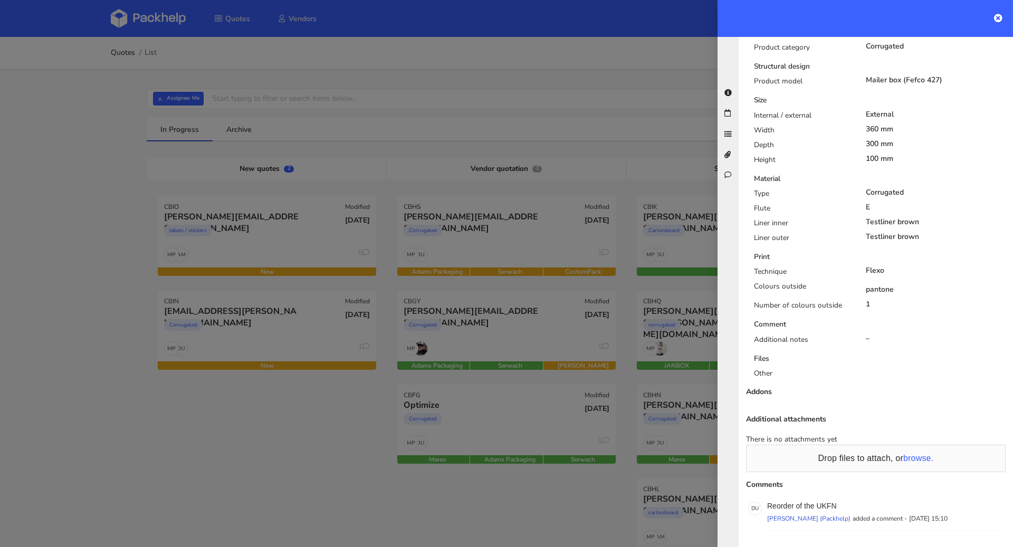
scroll to position [436, 0]
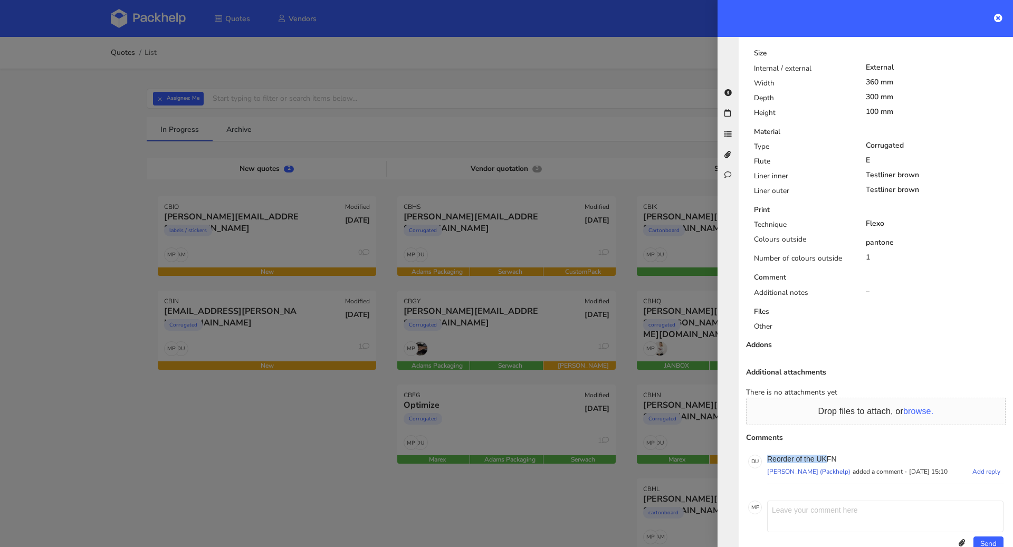
drag, startPoint x: 848, startPoint y: 432, endPoint x: 826, endPoint y: 436, distance: 22.0
click at [826, 455] on p "Reorder of the UKFN" at bounding box center [885, 459] width 236 height 8
click at [832, 455] on p "Reorder of the UKFN" at bounding box center [885, 459] width 236 height 8
drag, startPoint x: 835, startPoint y: 435, endPoint x: 818, endPoint y: 435, distance: 17.4
click at [818, 455] on p "Reorder of the UKFN" at bounding box center [885, 459] width 236 height 8
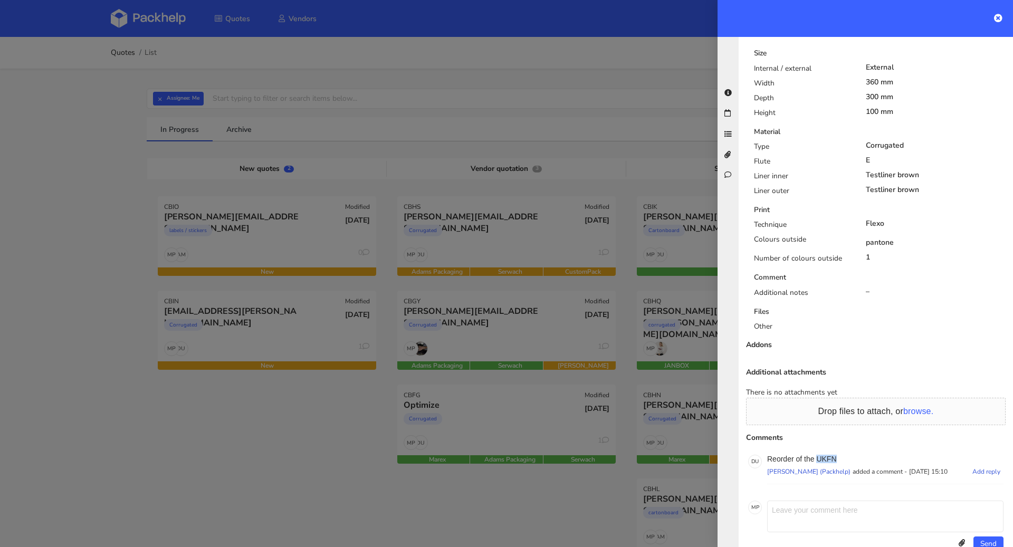
copy p "UKFN"
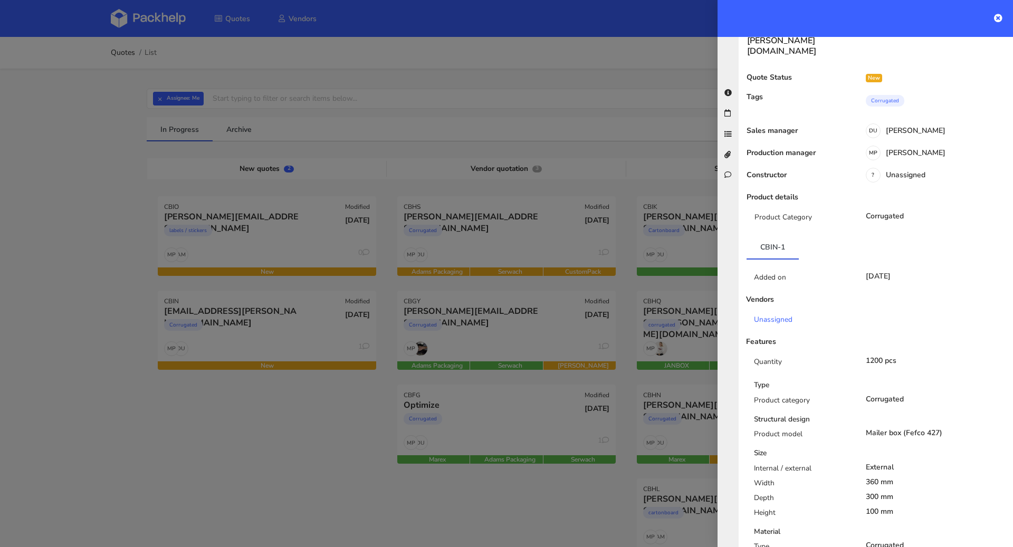
scroll to position [0, 0]
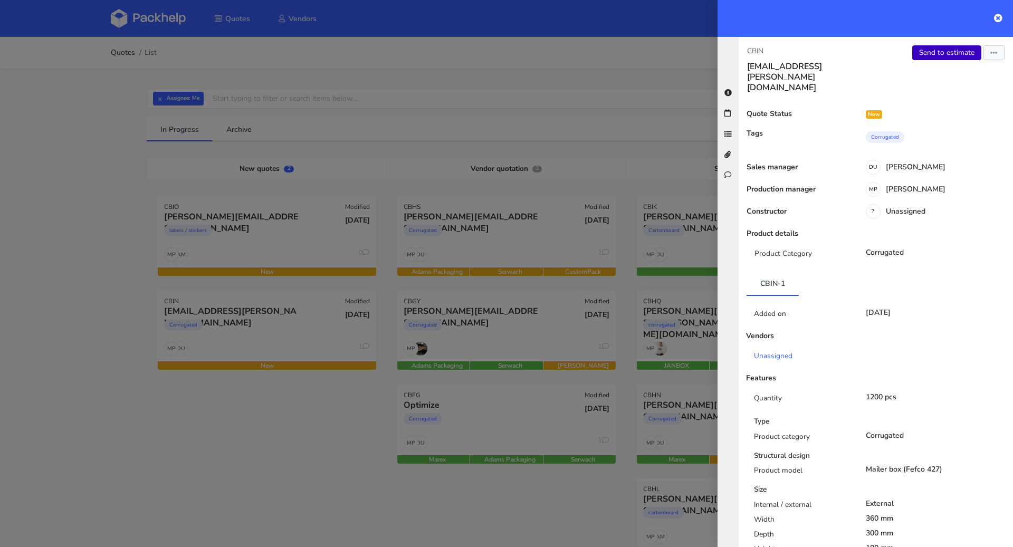
click at [935, 55] on link "Send to estimate" at bounding box center [946, 52] width 69 height 15
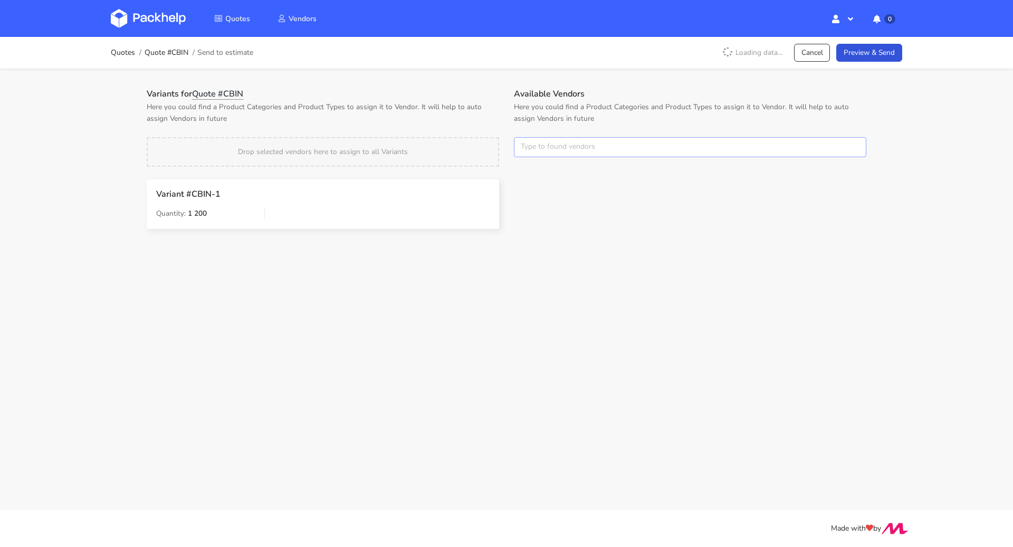
click at [566, 149] on input "text" at bounding box center [690, 147] width 352 height 20
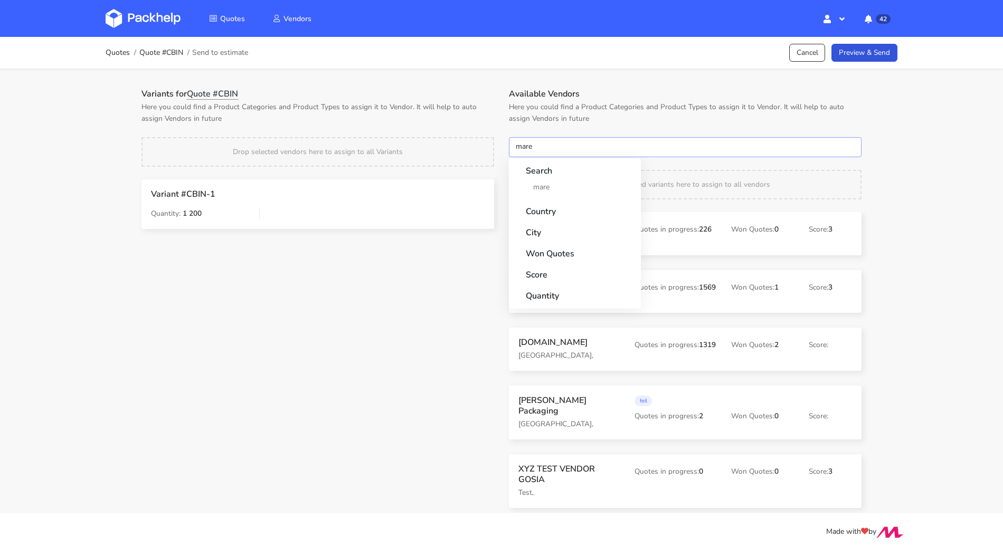
type input "marex"
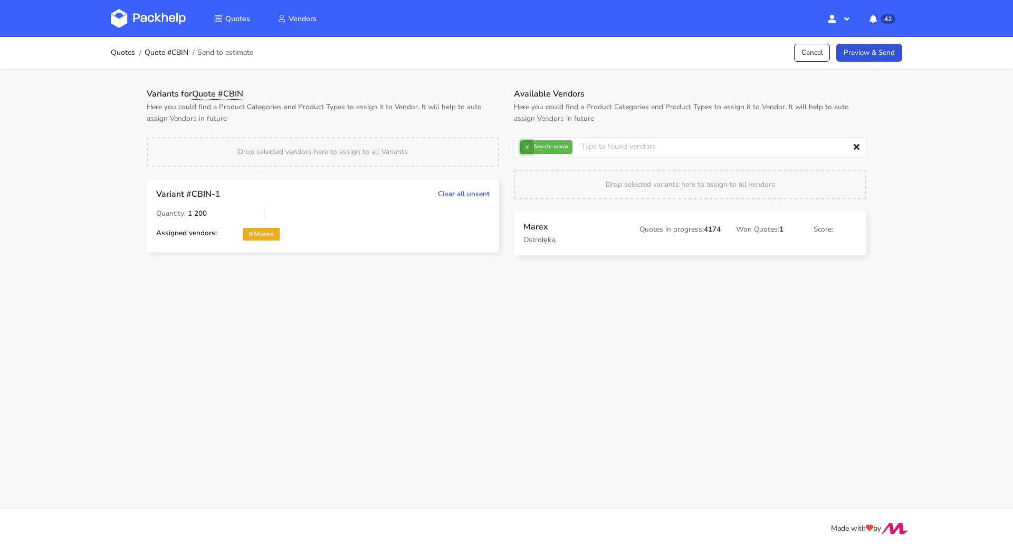
click at [530, 151] on button "×" at bounding box center [527, 147] width 14 height 14
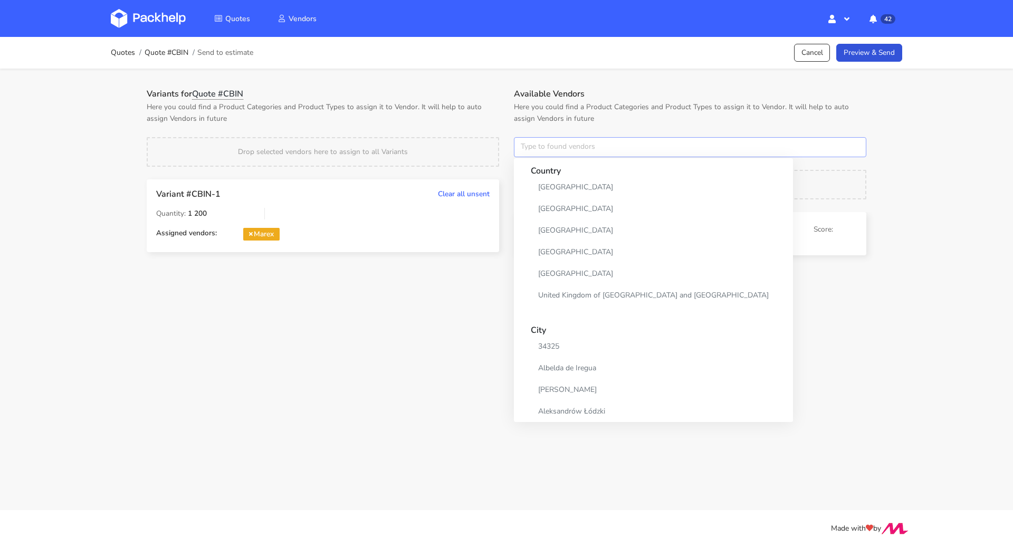
click at [530, 151] on input "text" at bounding box center [690, 147] width 352 height 20
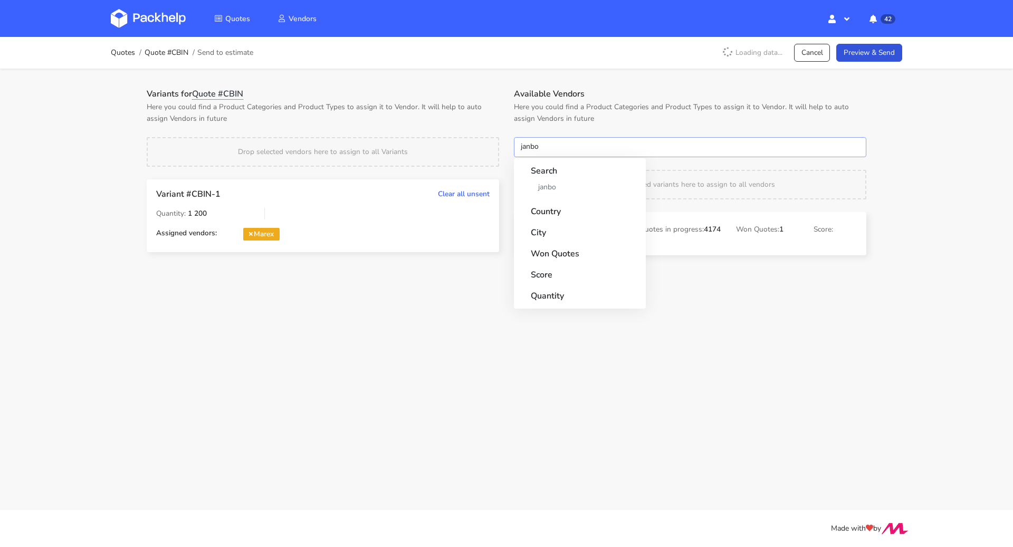
type input "janbox"
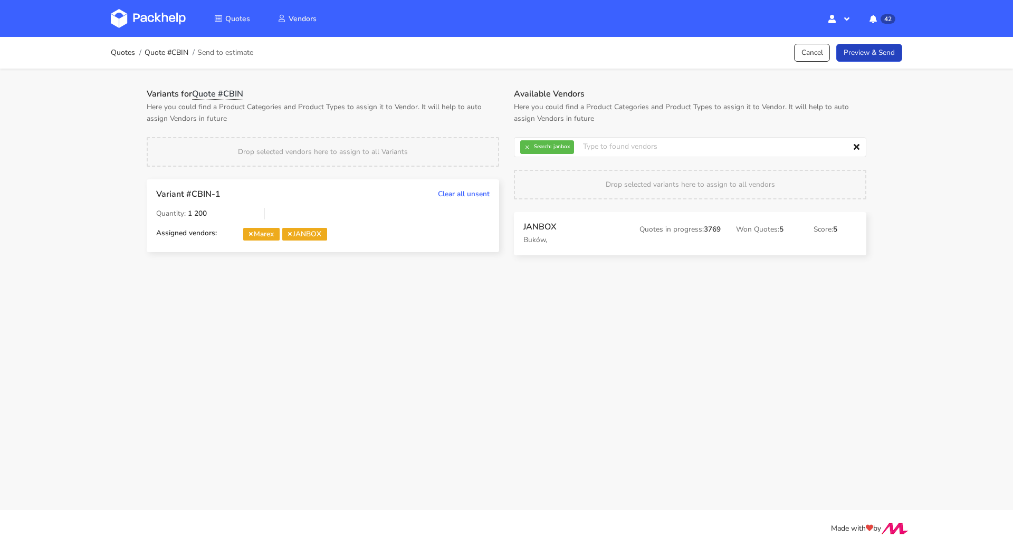
click at [862, 60] on link "Preview & Send" at bounding box center [869, 53] width 66 height 18
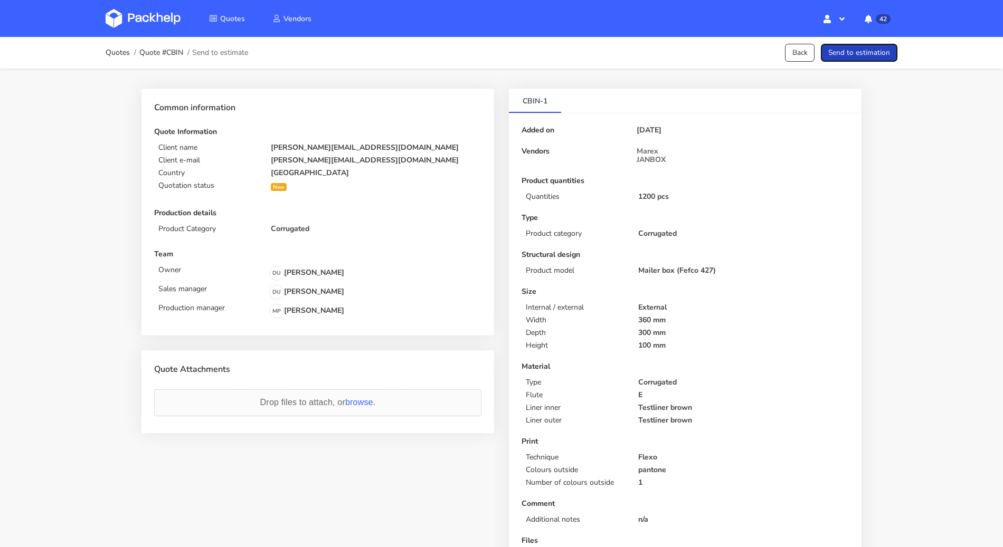
click at [854, 59] on button "Send to estimation" at bounding box center [859, 53] width 77 height 18
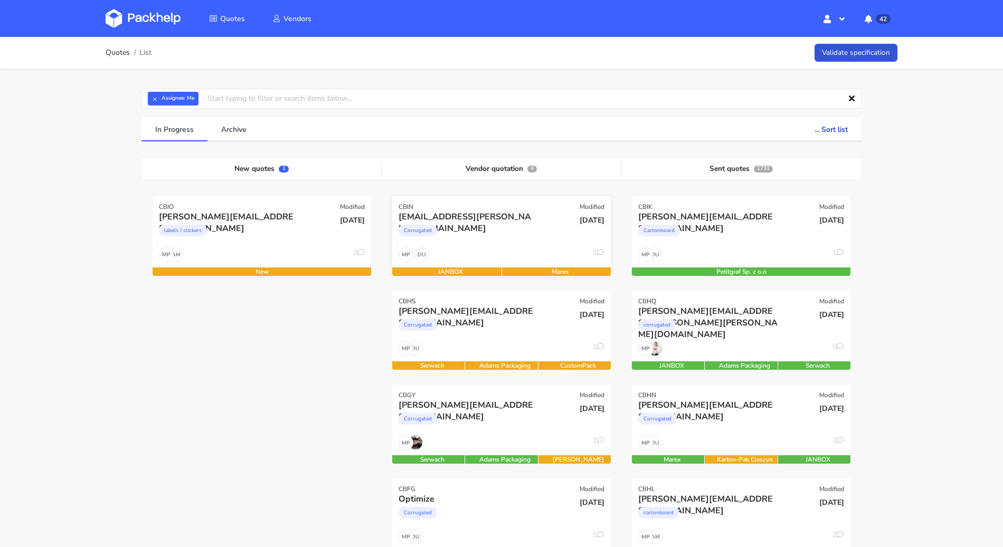
click at [469, 241] on div "Corrugated" at bounding box center [468, 233] width 140 height 21
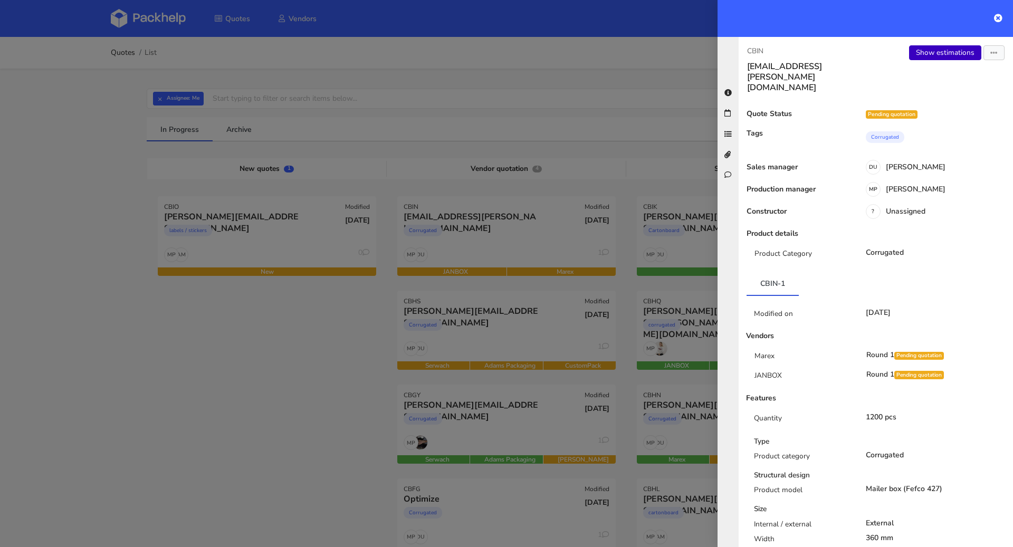
click at [935, 55] on link "Show estimations" at bounding box center [945, 52] width 72 height 15
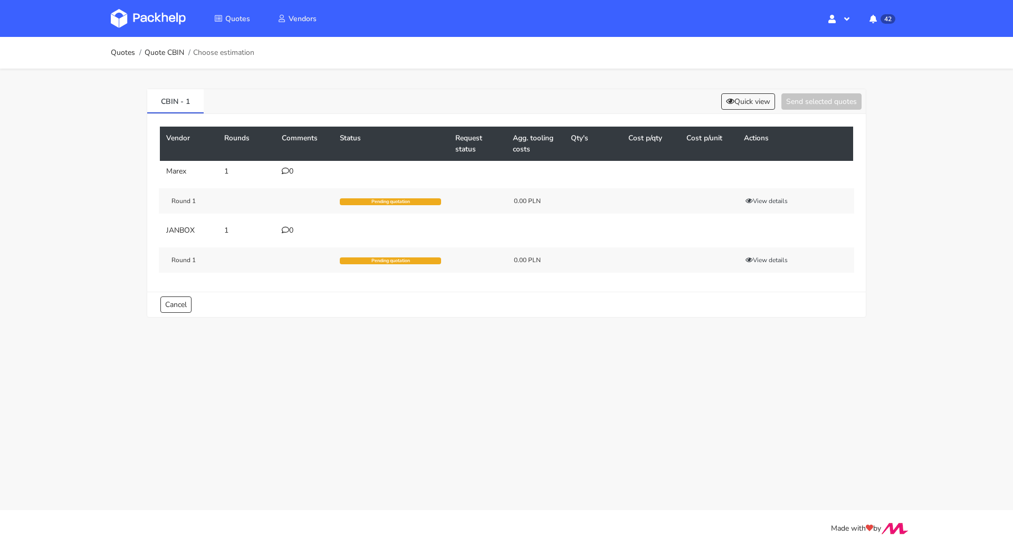
click at [290, 165] on td "0" at bounding box center [304, 171] width 58 height 21
click at [288, 169] on icon at bounding box center [285, 170] width 7 height 7
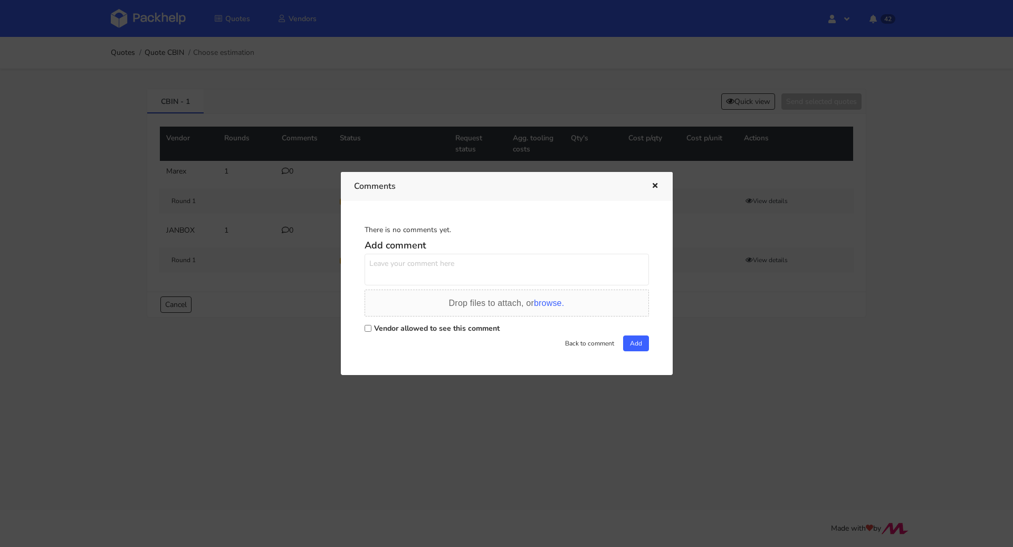
click at [393, 329] on label "Vendor allowed to see this comment" at bounding box center [437, 328] width 126 height 10
click at [371, 329] on input "Vendor allowed to see this comment" at bounding box center [368, 328] width 7 height 7
checkbox input "true"
click at [407, 278] on textarea at bounding box center [507, 270] width 284 height 32
paste textarea "R284552100UKFN"
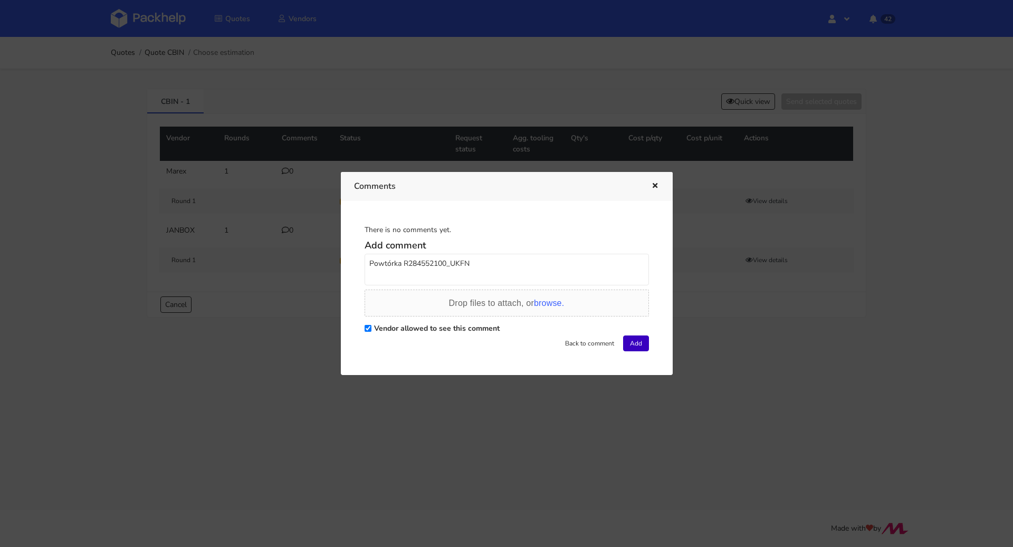
type textarea "Powtórka R284552100_UKFN"
click at [630, 339] on button "Add" at bounding box center [636, 344] width 26 height 16
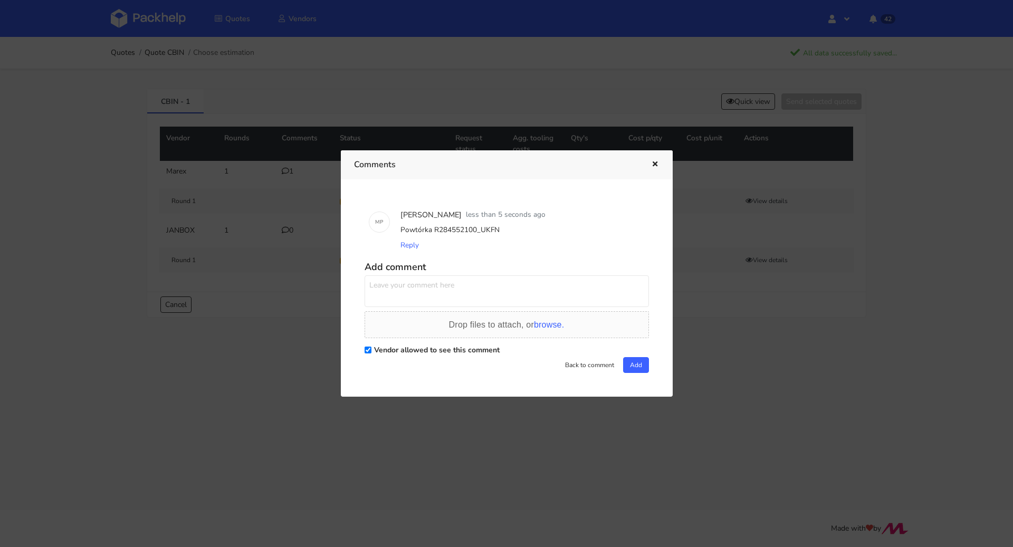
click at [661, 164] on div "Comments" at bounding box center [507, 164] width 332 height 29
click at [659, 165] on icon "button" at bounding box center [655, 164] width 9 height 7
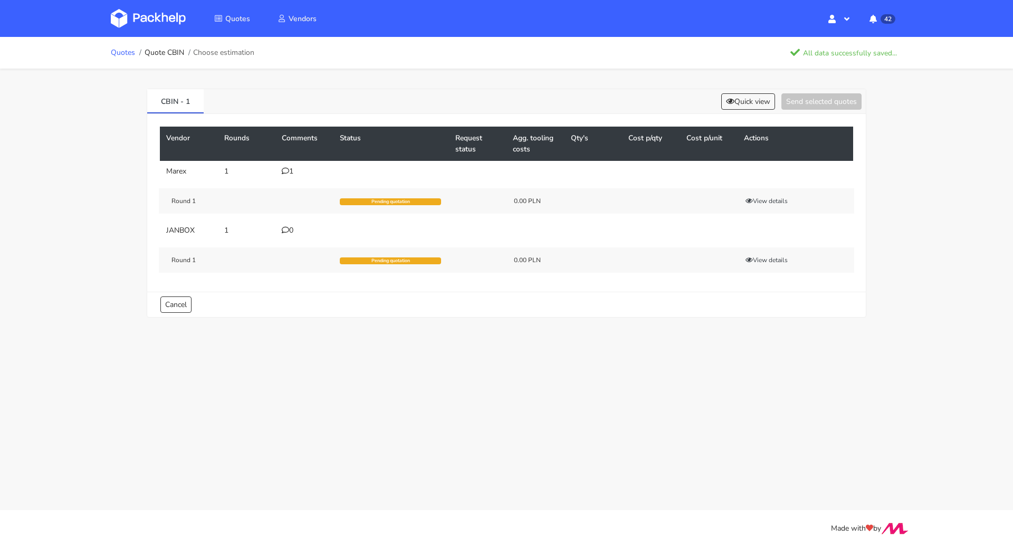
click at [119, 50] on link "Quotes" at bounding box center [123, 53] width 24 height 8
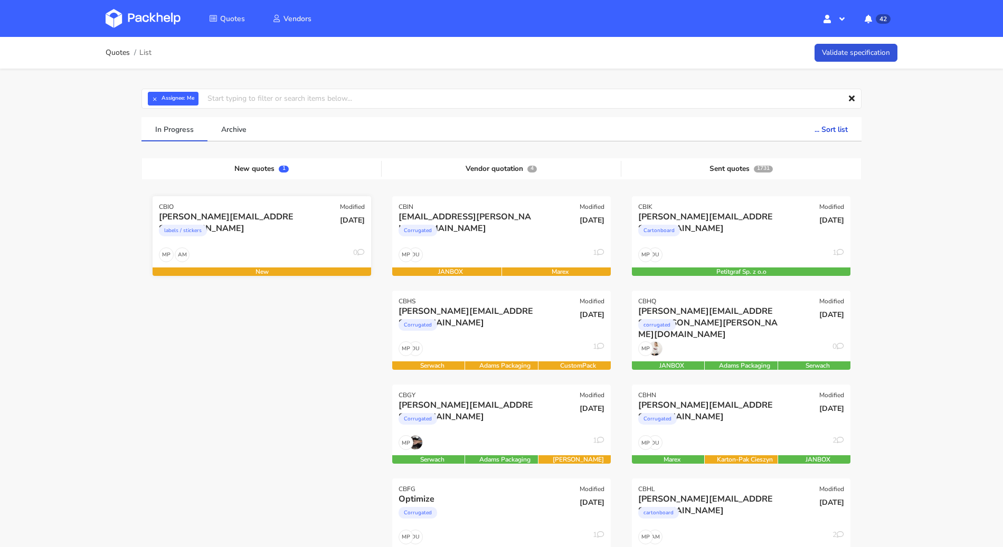
click at [289, 232] on div "labels / stickers" at bounding box center [229, 233] width 140 height 21
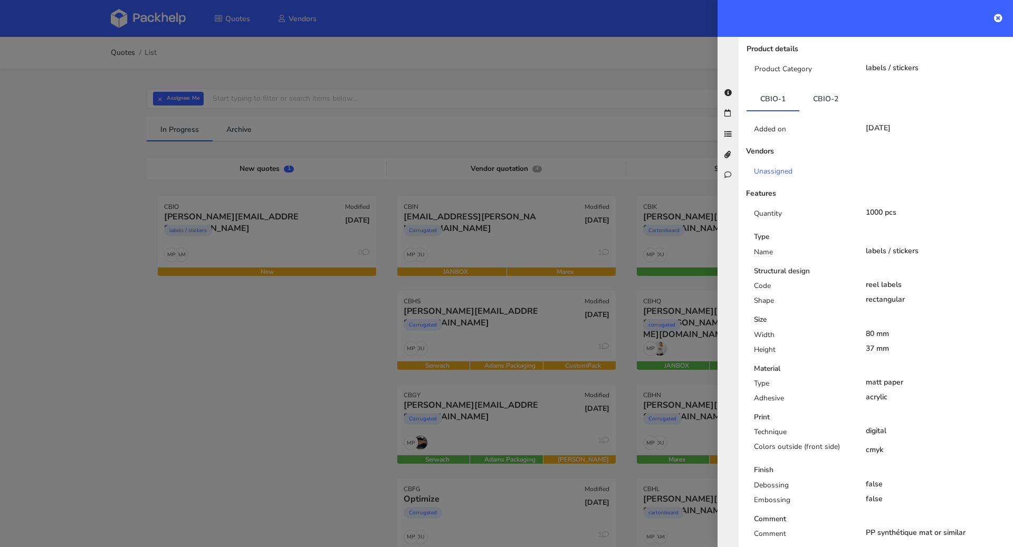
scroll to position [165, 0]
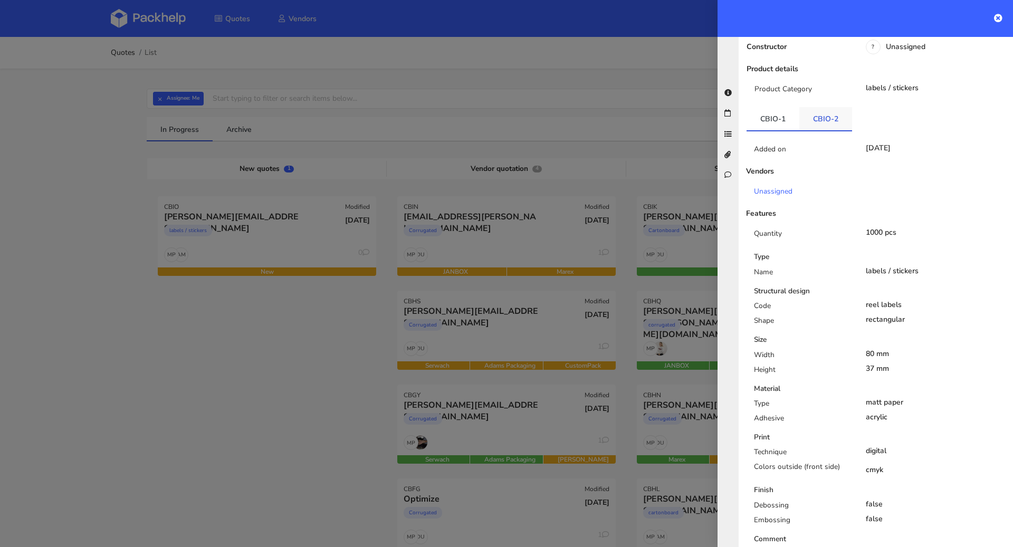
click at [834, 107] on link "CBIO-2" at bounding box center [825, 118] width 53 height 23
click at [772, 107] on link "CBIO-1" at bounding box center [773, 118] width 53 height 23
click at [816, 109] on li "CBIO-2" at bounding box center [825, 119] width 53 height 24
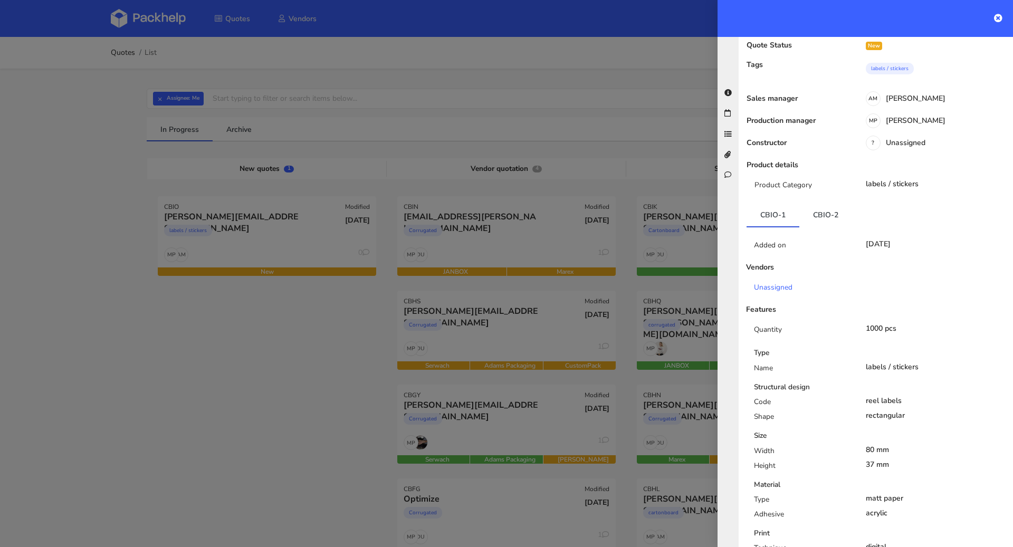
scroll to position [0, 0]
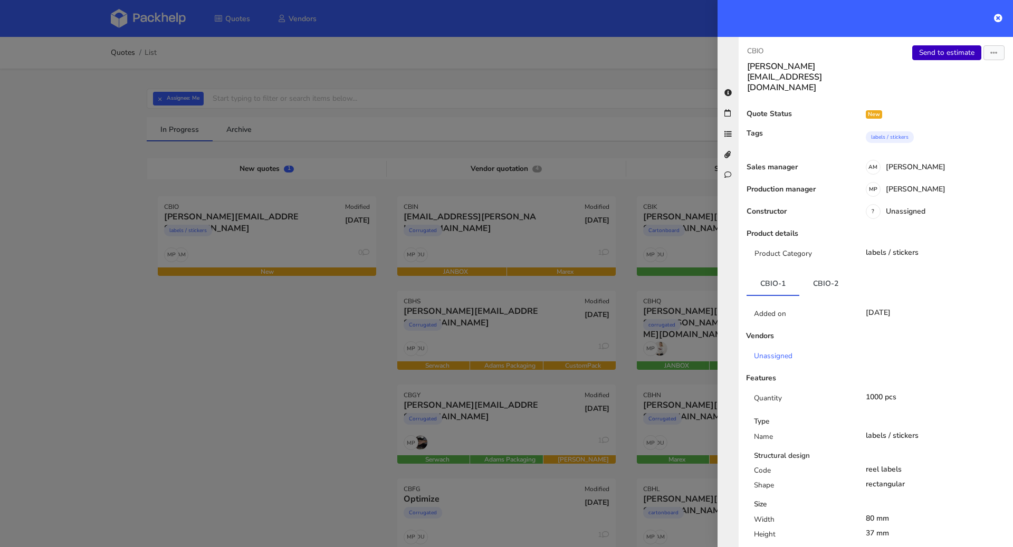
click at [936, 58] on link "Send to estimate" at bounding box center [946, 52] width 69 height 15
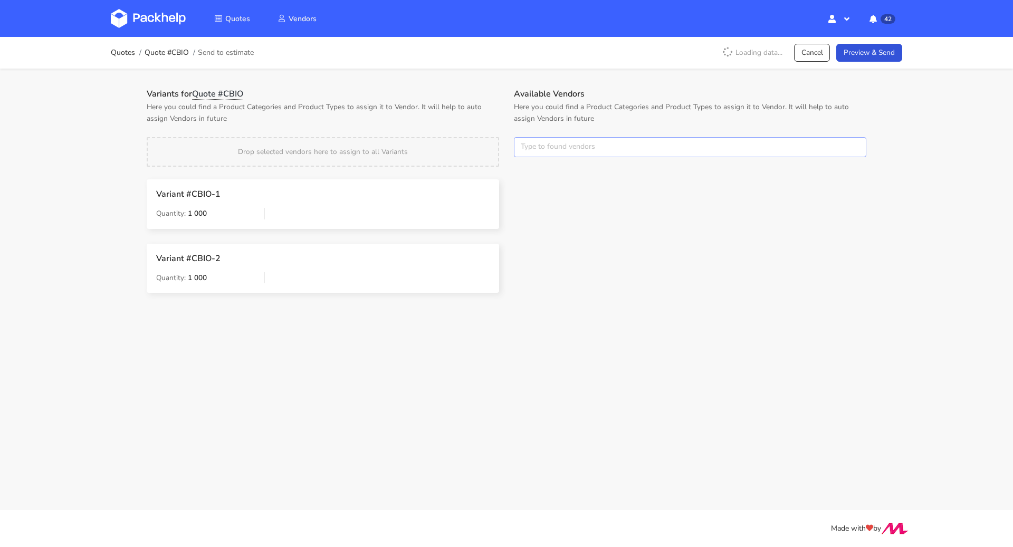
click at [572, 147] on input "text" at bounding box center [690, 147] width 352 height 20
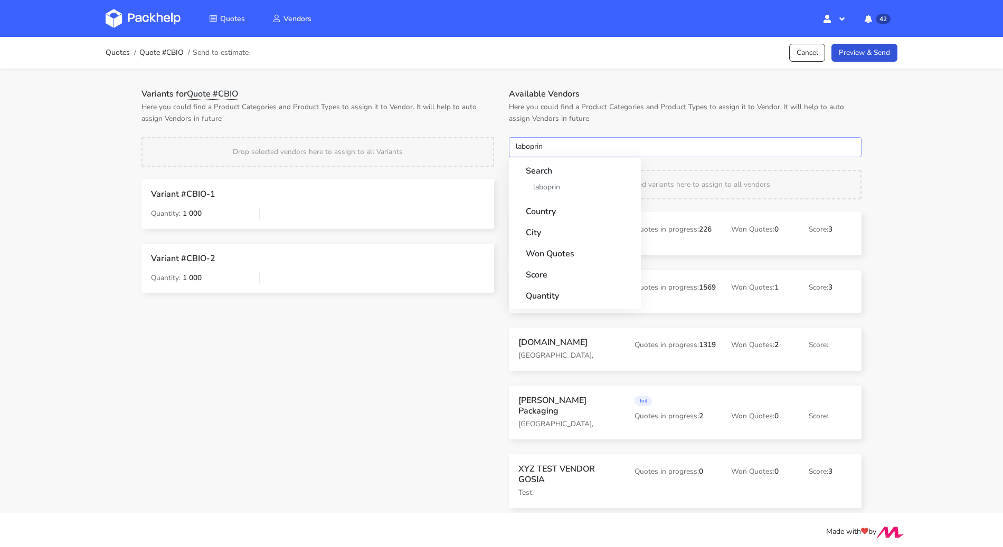
type input "laboprint"
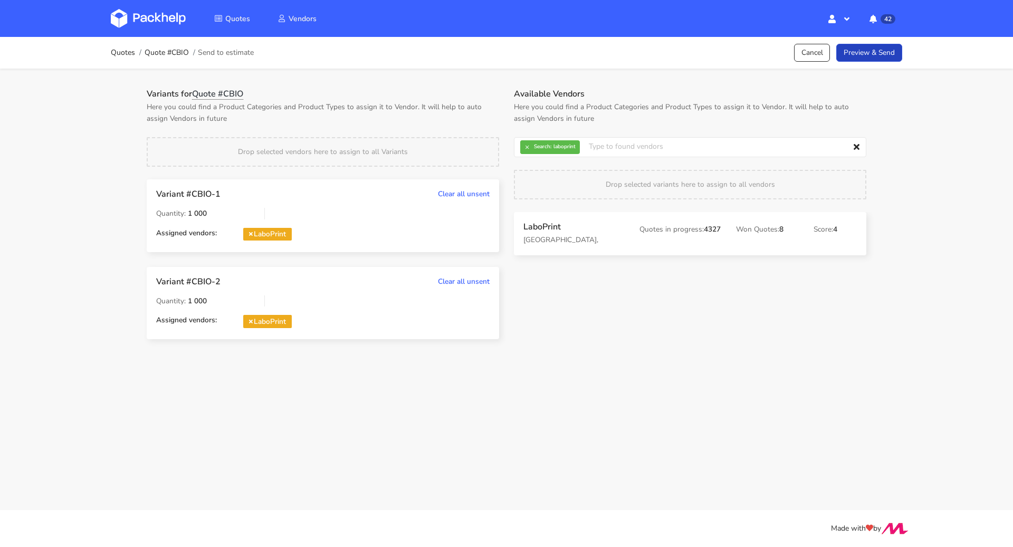
click at [842, 49] on link "Preview & Send" at bounding box center [869, 53] width 66 height 18
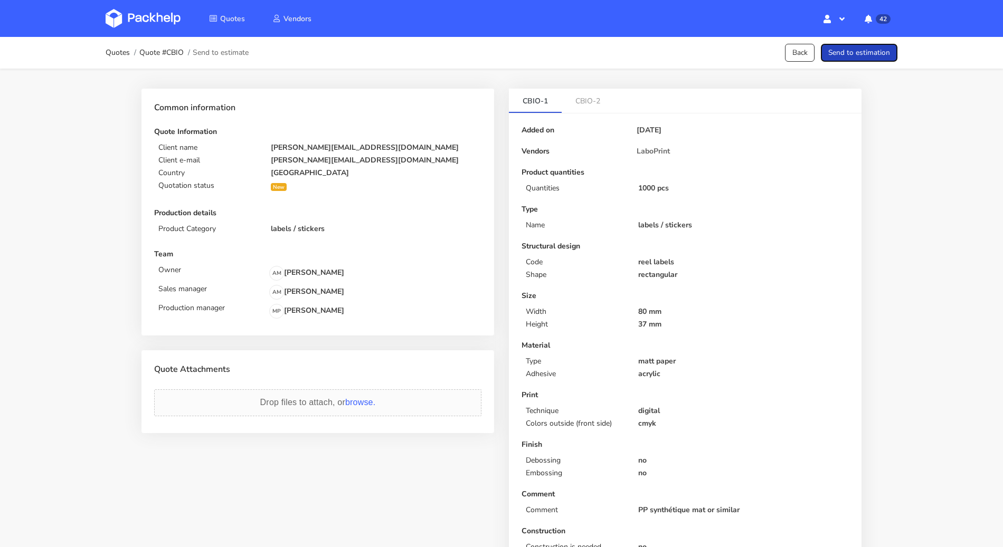
click at [842, 49] on button "Send to estimation" at bounding box center [859, 53] width 77 height 18
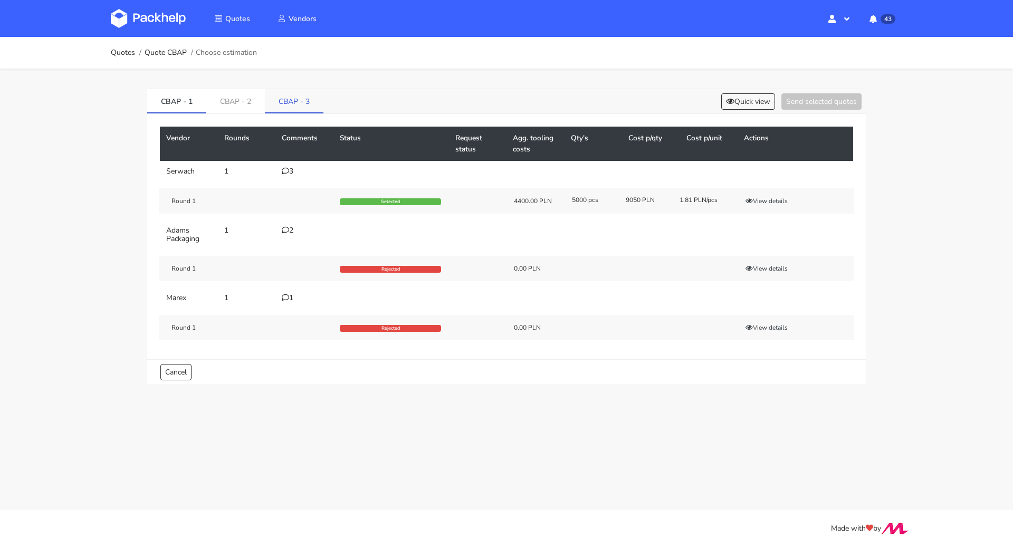
click at [299, 98] on link "CBAP - 3" at bounding box center [294, 100] width 59 height 23
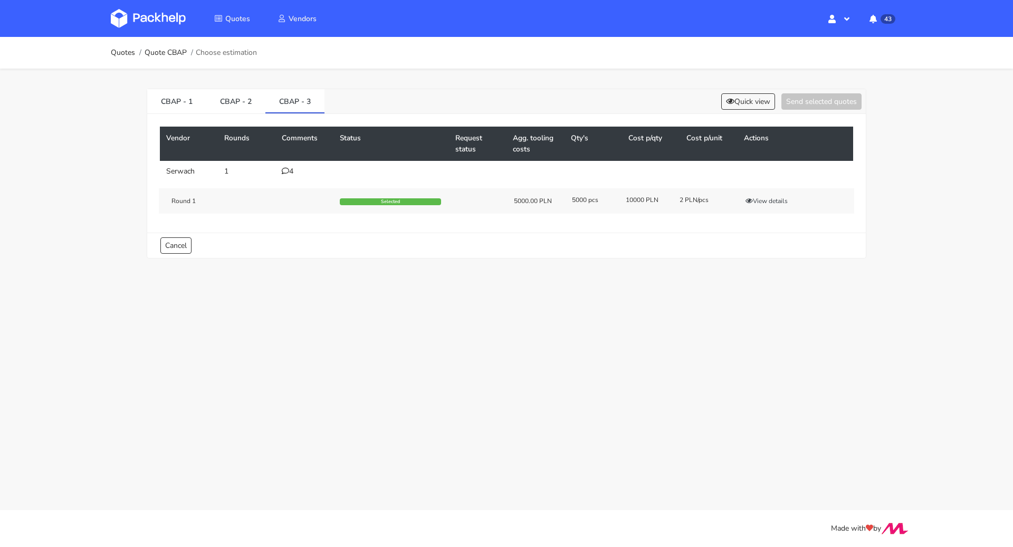
click at [288, 167] on icon at bounding box center [285, 170] width 7 height 7
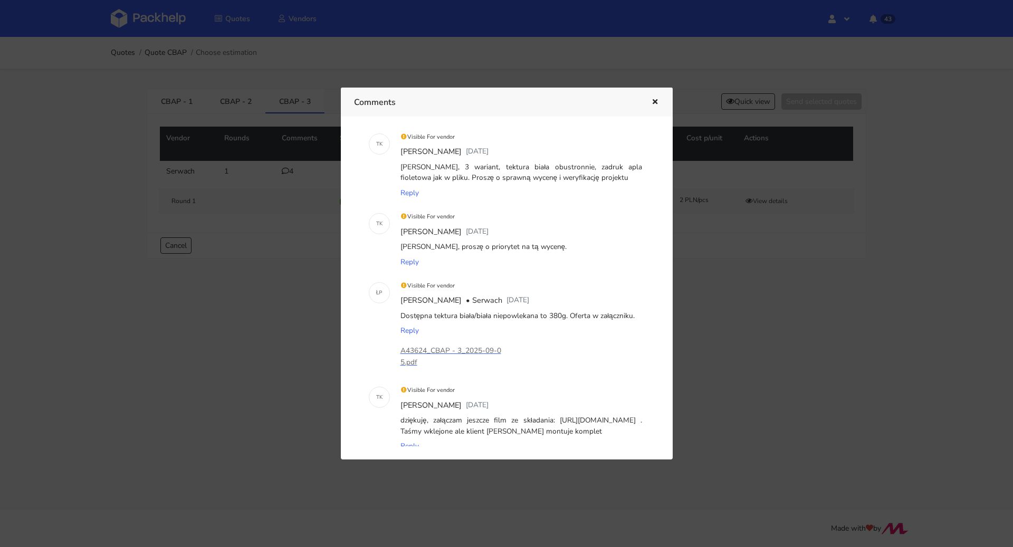
scroll to position [16, 0]
click at [297, 305] on div at bounding box center [506, 273] width 1013 height 547
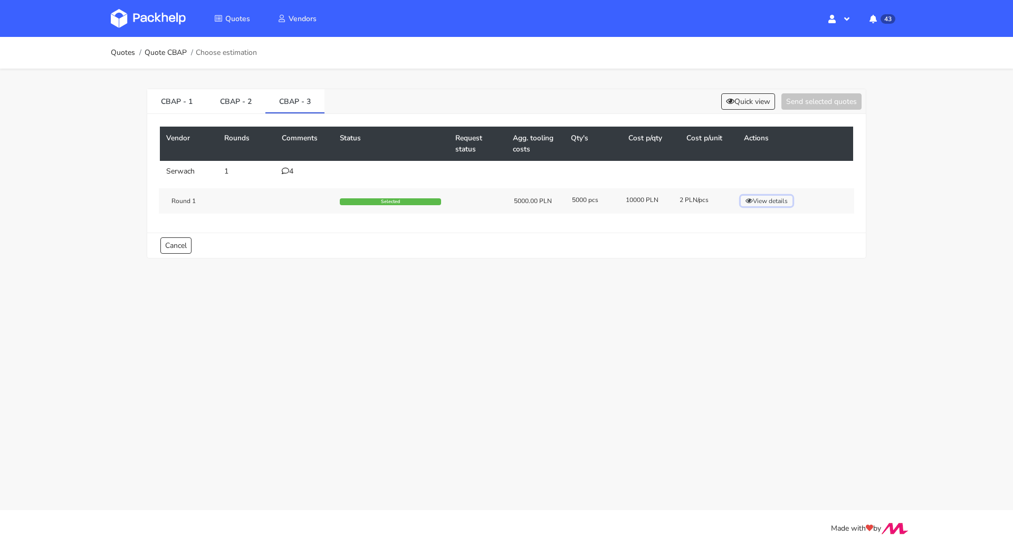
click at [754, 196] on button "View details" at bounding box center [767, 201] width 52 height 11
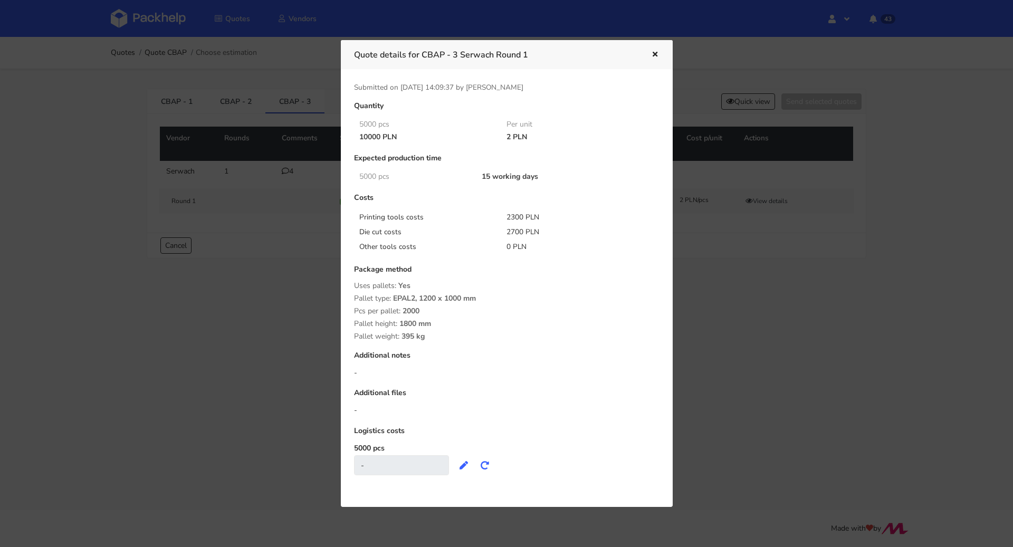
click at [655, 55] on icon "button" at bounding box center [655, 54] width 9 height 7
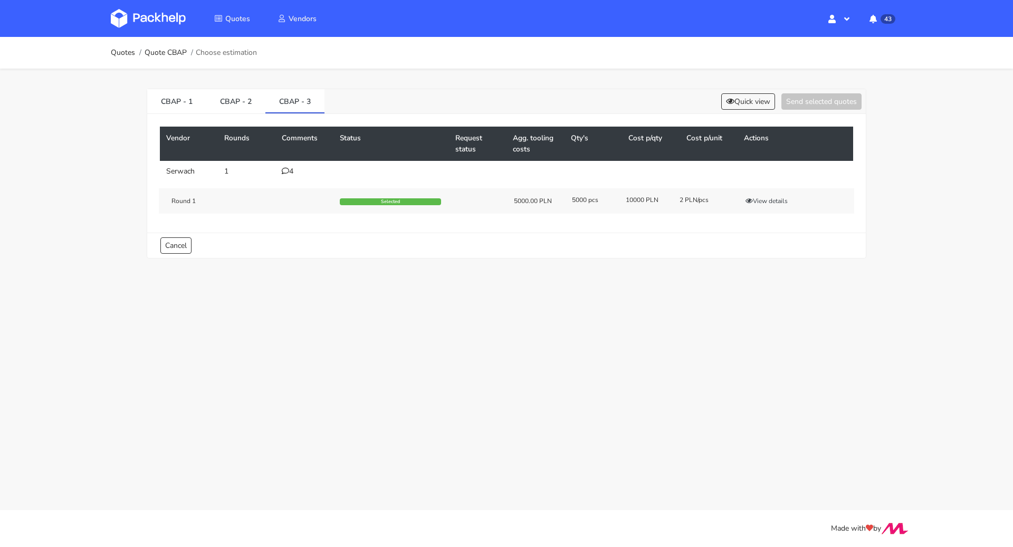
click at [208, 114] on div "Vendor Rounds Comments Status Request status Agg. tooling costs Qty's Cost p/qt…" at bounding box center [506, 173] width 719 height 119
click at [751, 103] on button "Quick view" at bounding box center [748, 101] width 54 height 16
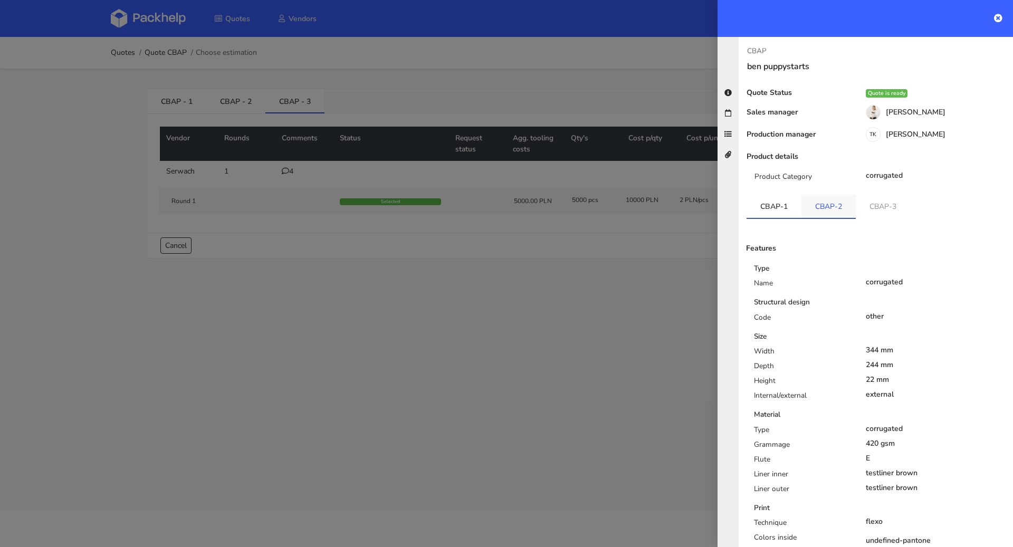
click at [841, 204] on link "CBAP-2" at bounding box center [829, 206] width 54 height 23
click at [868, 203] on link "CBAP-3" at bounding box center [883, 206] width 54 height 23
drag, startPoint x: 392, startPoint y: 319, endPoint x: 378, endPoint y: 311, distance: 16.3
click at [394, 319] on div at bounding box center [506, 273] width 1013 height 547
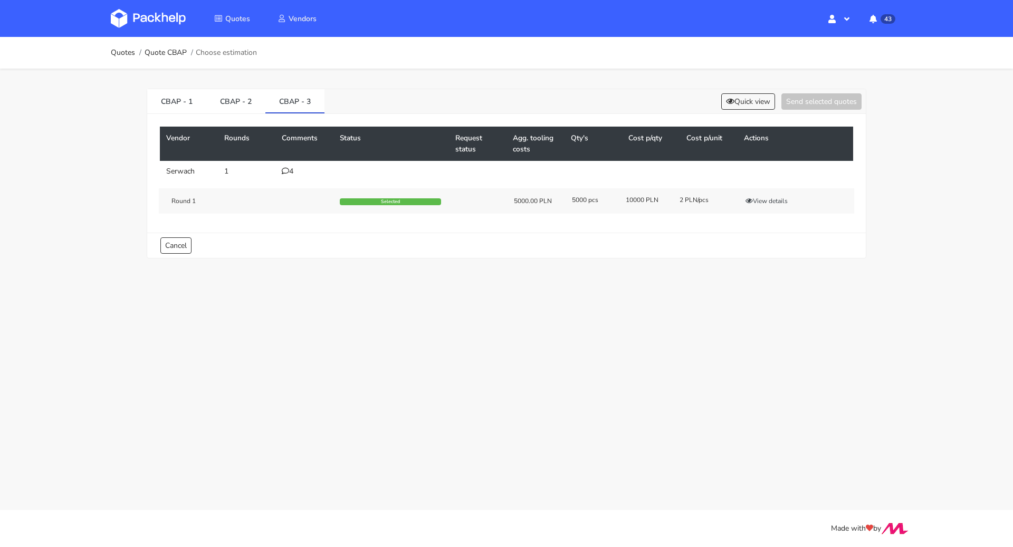
click at [283, 170] on icon at bounding box center [285, 170] width 7 height 7
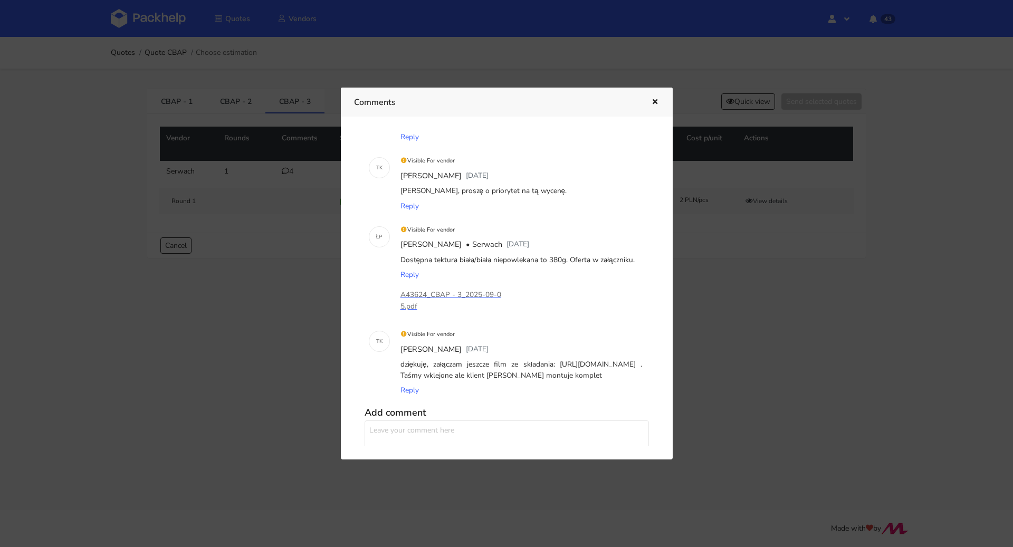
scroll to position [106, 0]
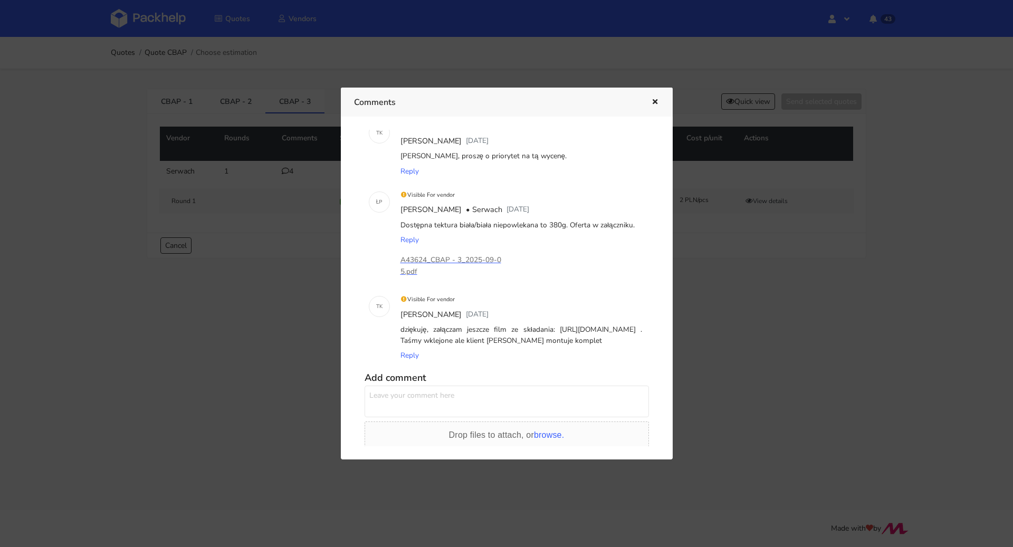
click at [199, 286] on div at bounding box center [506, 273] width 1013 height 547
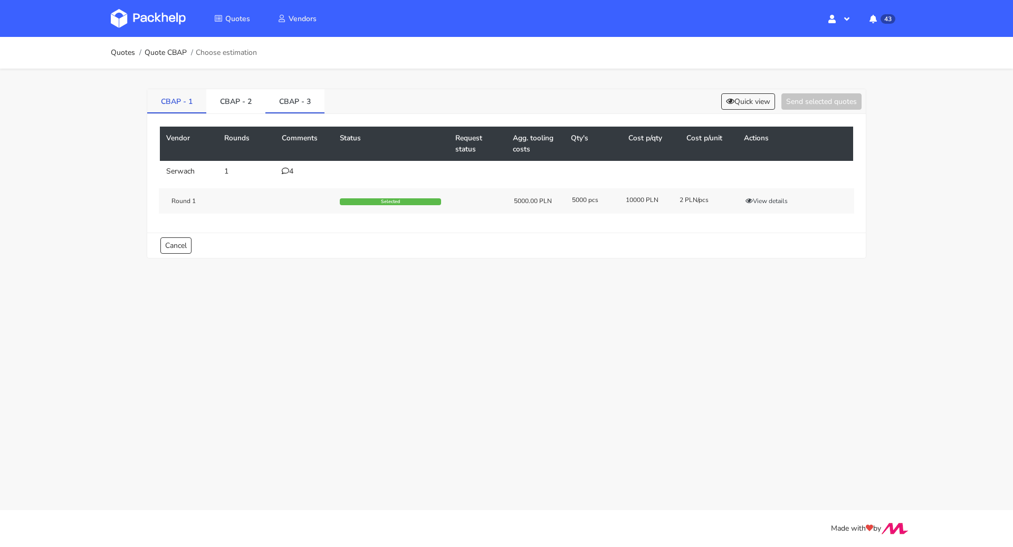
click at [177, 113] on li "CBAP - 1" at bounding box center [176, 101] width 59 height 24
click at [180, 103] on link "CBAP - 1" at bounding box center [176, 100] width 59 height 23
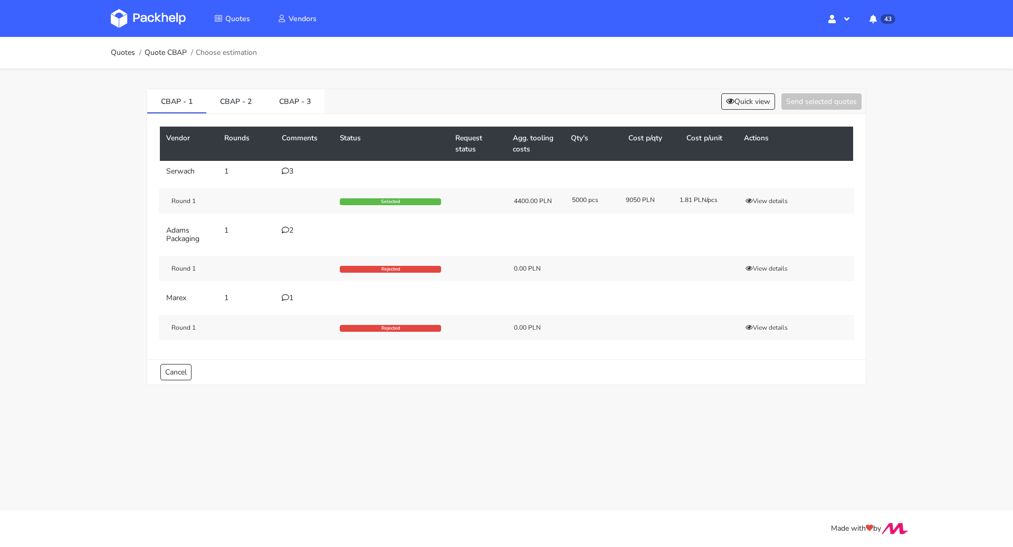
click at [294, 171] on div "3" at bounding box center [304, 171] width 45 height 8
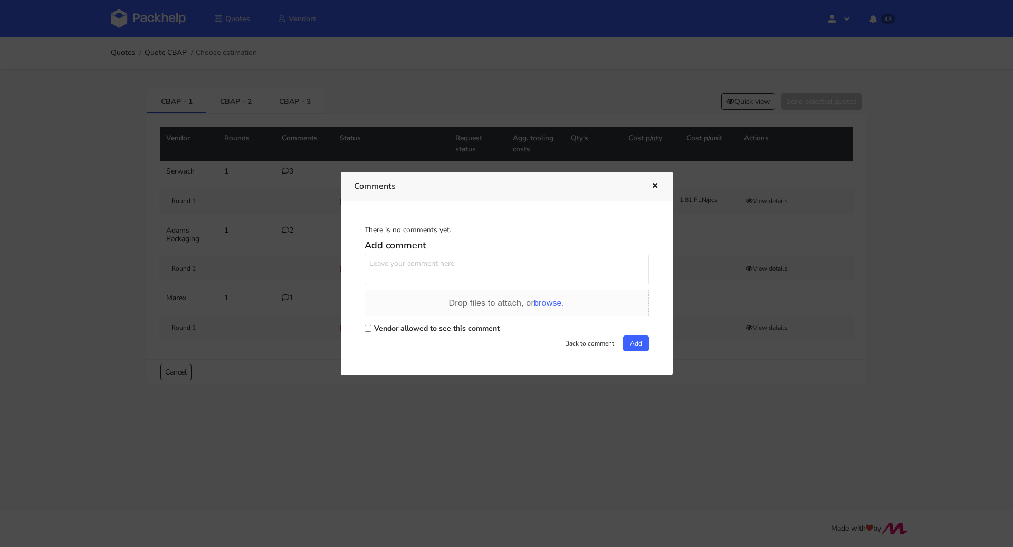
scroll to position [0, 0]
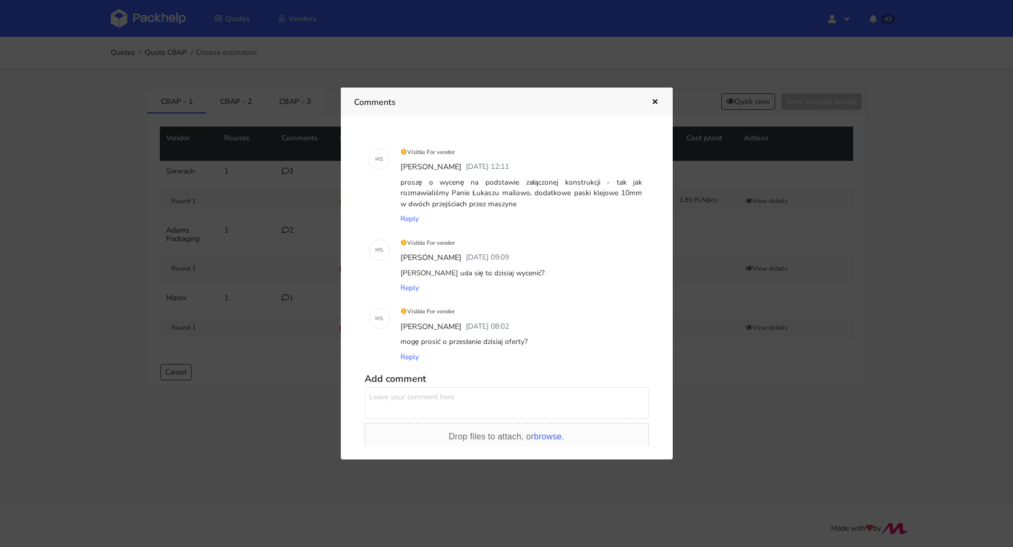
click at [654, 102] on icon "button" at bounding box center [655, 102] width 9 height 7
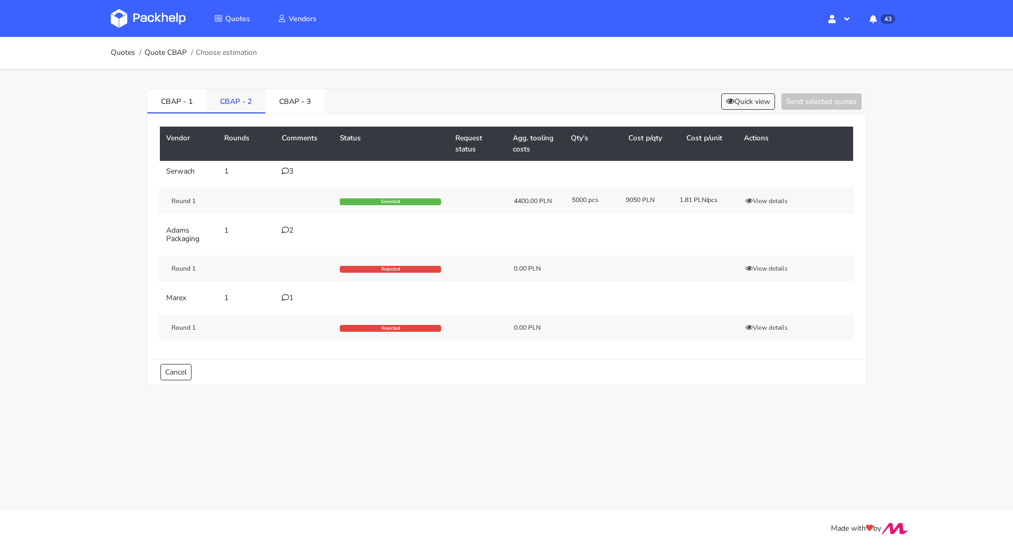
click at [227, 107] on link "CBAP - 2" at bounding box center [235, 100] width 59 height 23
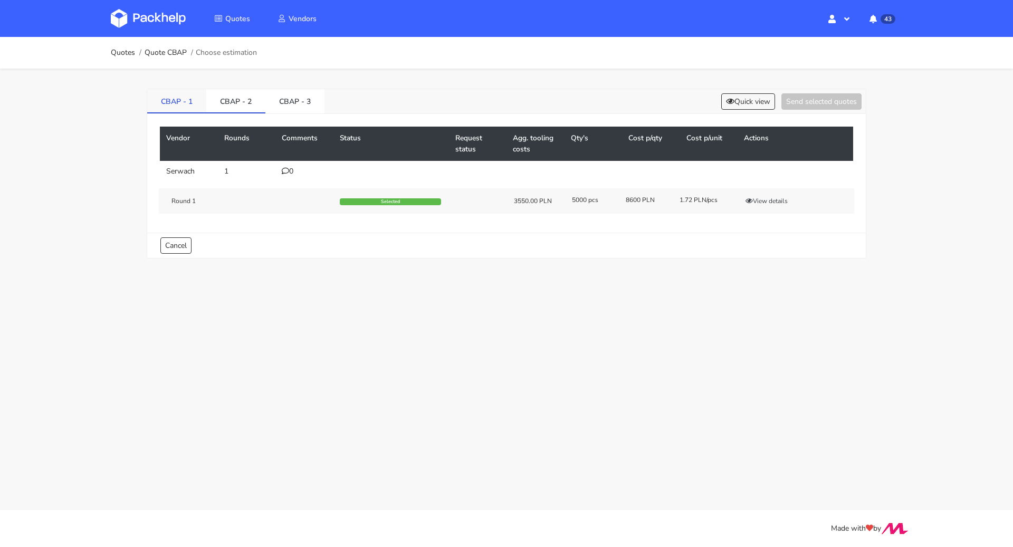
click at [173, 104] on link "CBAP - 1" at bounding box center [176, 100] width 59 height 23
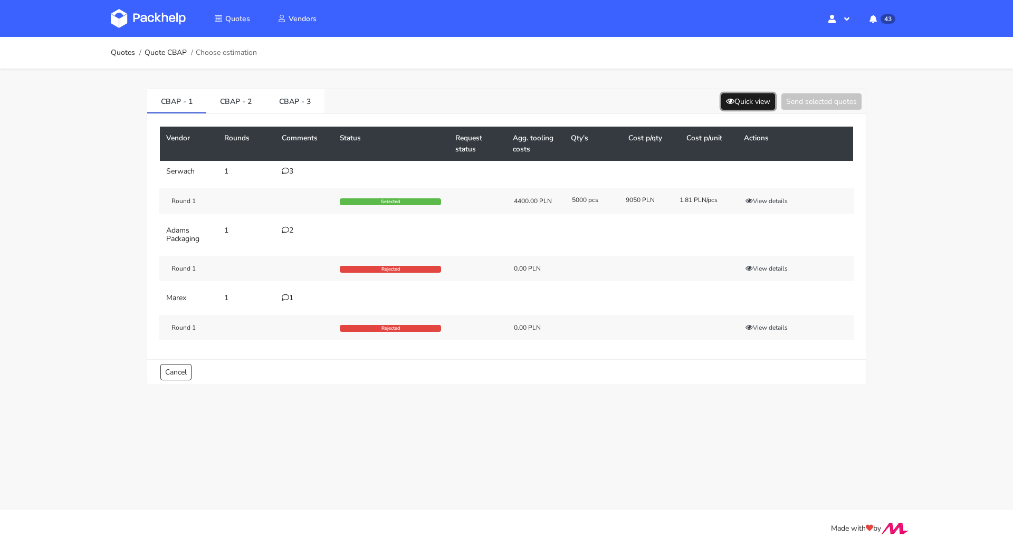
click at [750, 101] on button "Quick view" at bounding box center [748, 101] width 54 height 16
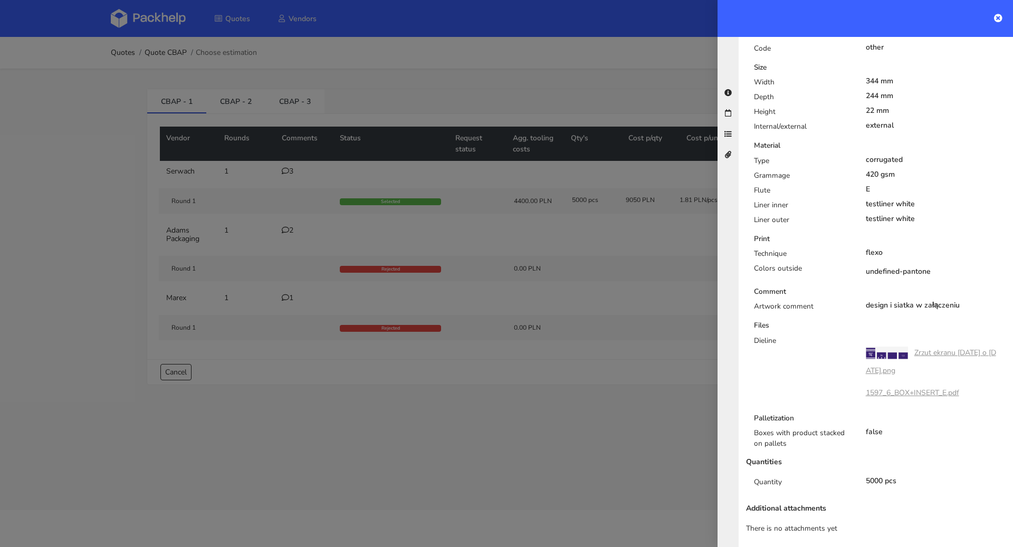
scroll to position [272, 0]
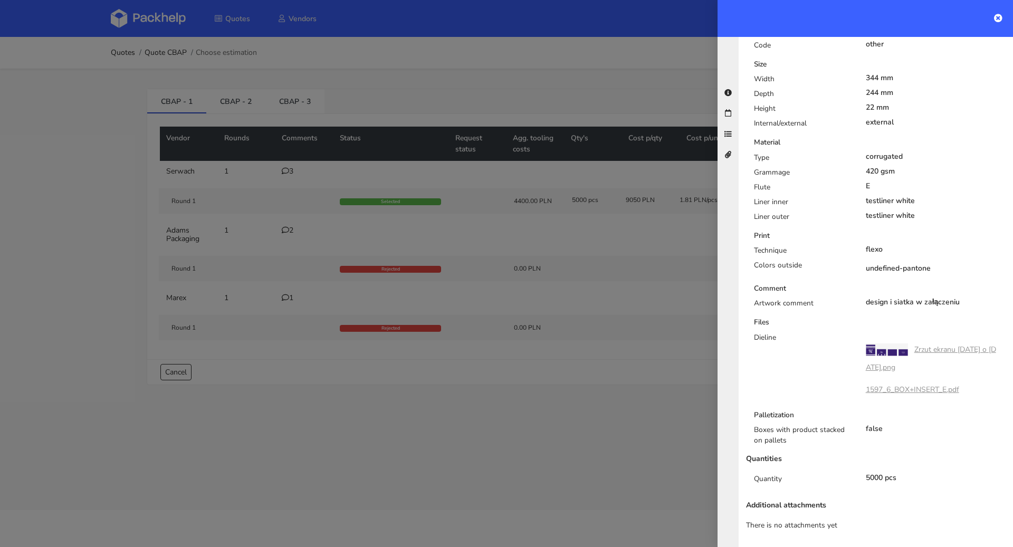
click at [925, 387] on link "1597_6_BOX+INSERT_E.pdf" at bounding box center [912, 390] width 93 height 10
click at [930, 347] on link "Zrzut ekranu [DATE] o [DATE].png" at bounding box center [931, 359] width 130 height 28
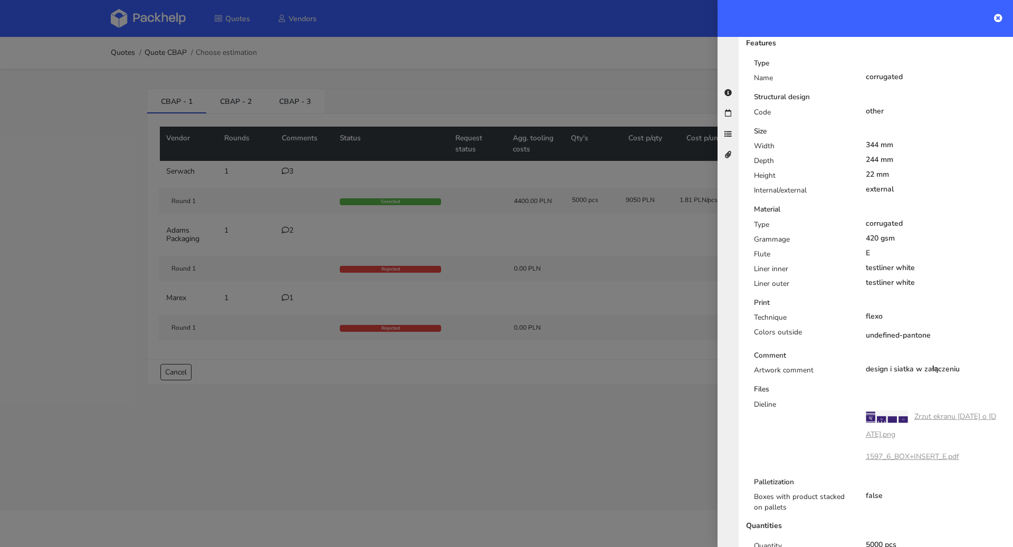
scroll to position [19, 0]
